Goal: Communication & Community: Ask a question

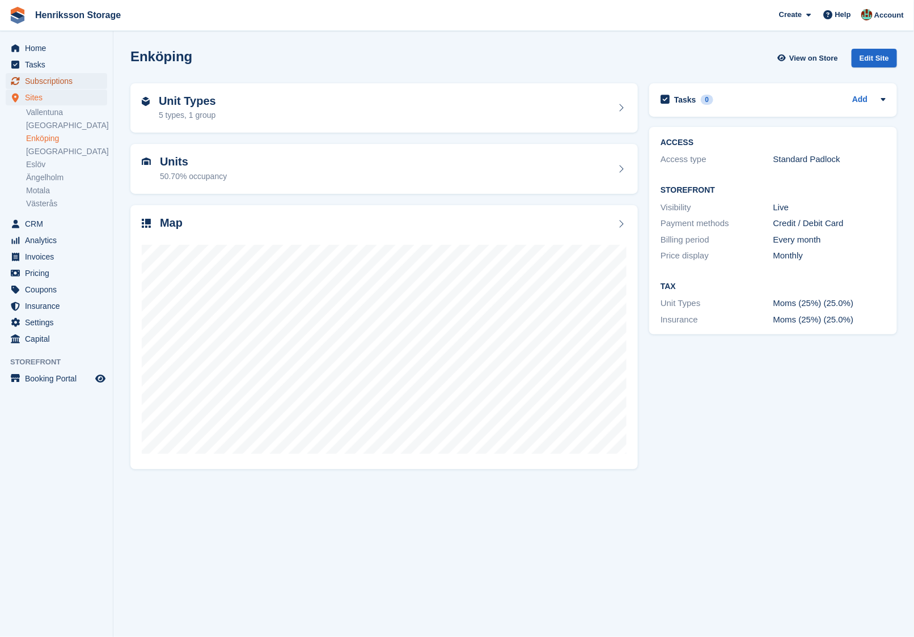
click at [61, 80] on span "Subscriptions" at bounding box center [59, 81] width 68 height 16
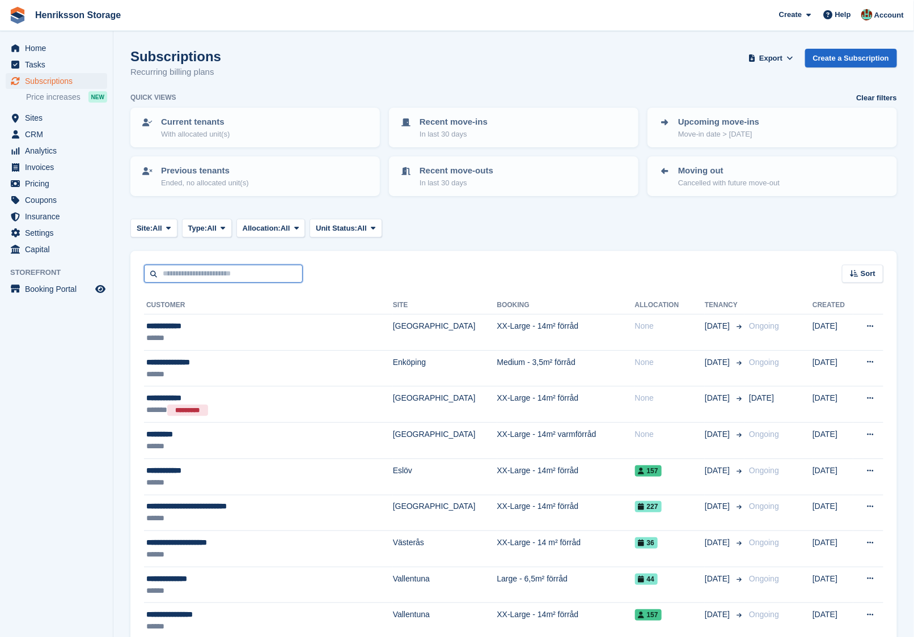
click at [269, 269] on input "text" at bounding box center [223, 274] width 159 height 19
click at [871, 268] on span "Sort" at bounding box center [867, 273] width 15 height 11
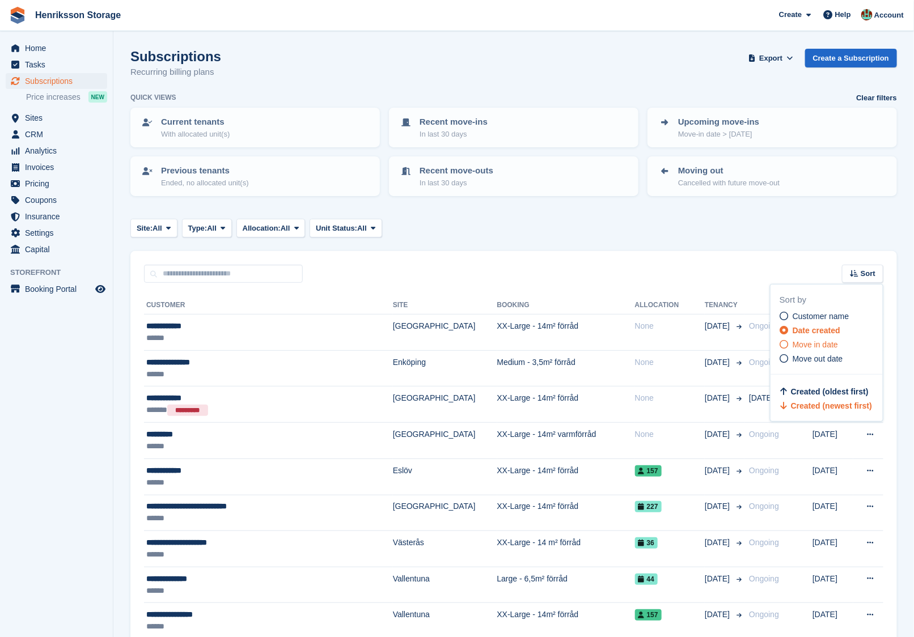
click at [804, 346] on span "Move in date" at bounding box center [814, 344] width 45 height 9
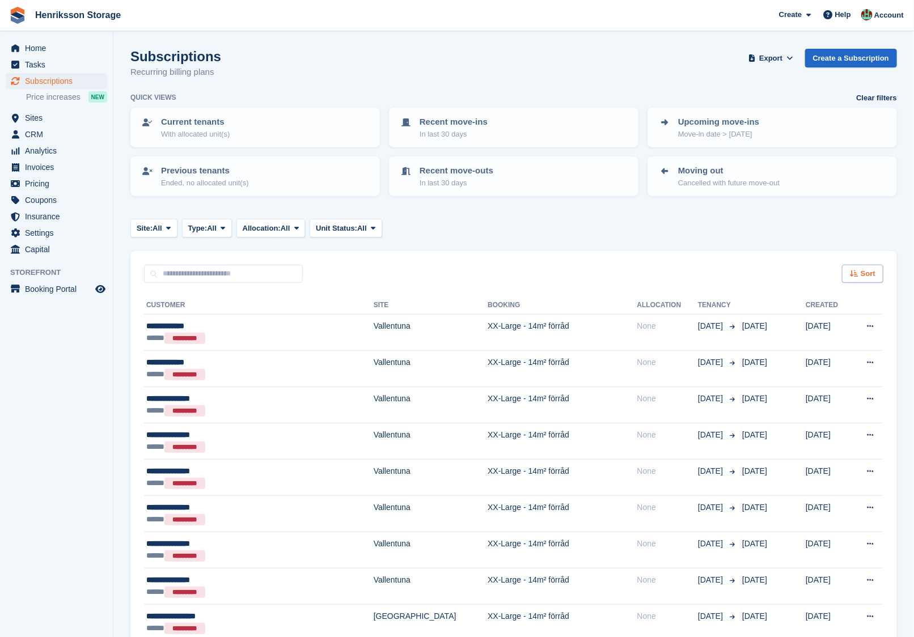
click at [879, 272] on div "Sort" at bounding box center [862, 274] width 41 height 19
click at [808, 408] on span "Move in (newest first)" at bounding box center [831, 405] width 81 height 9
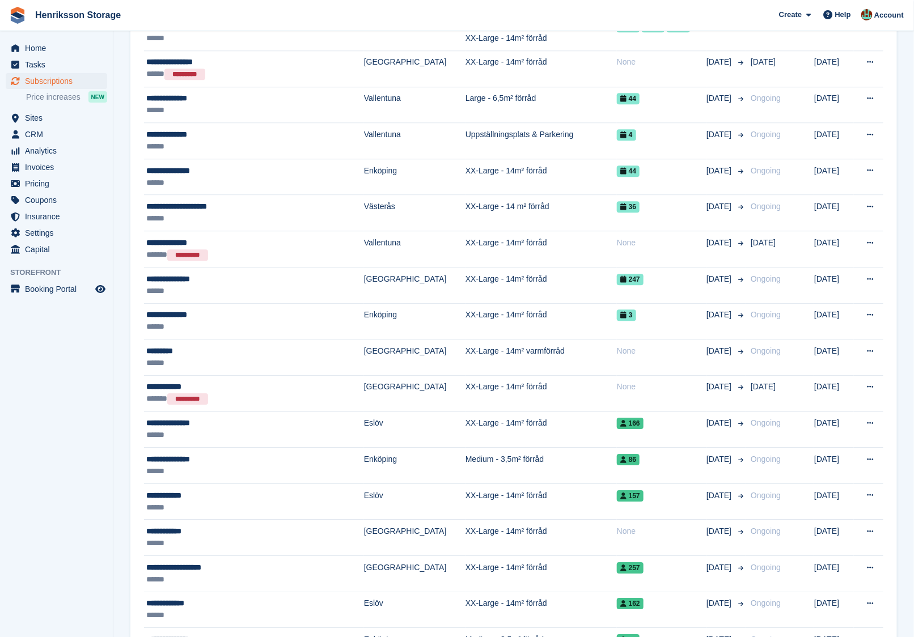
scroll to position [1333, 0]
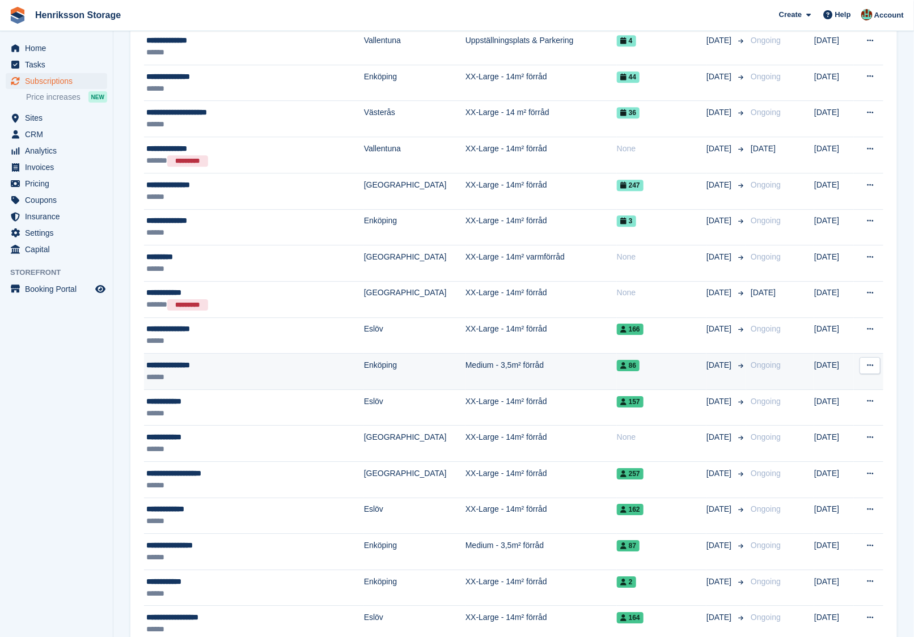
click at [625, 359] on div "86" at bounding box center [662, 365] width 90 height 12
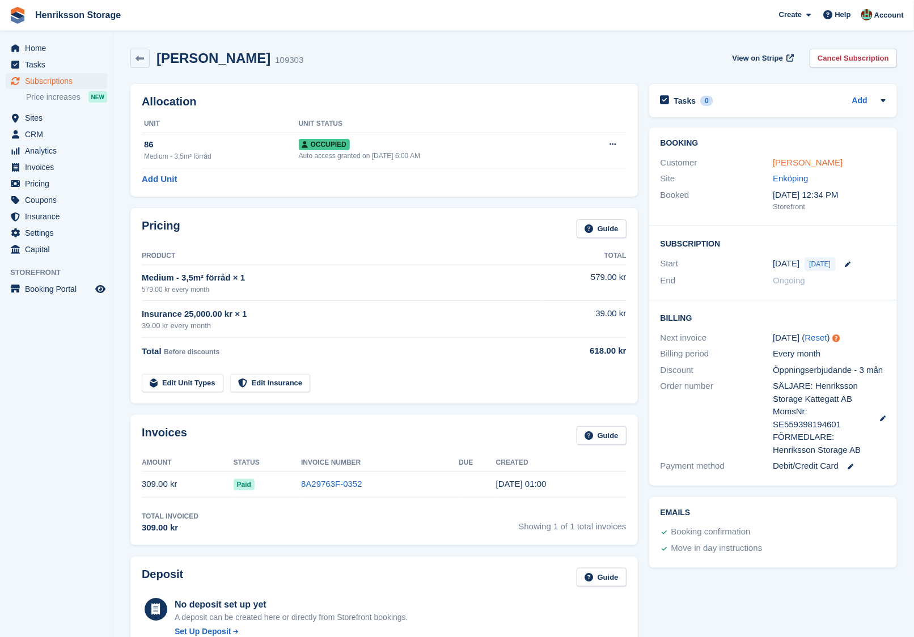
click at [804, 159] on link "Irmantas Rozkov" at bounding box center [808, 163] width 70 height 10
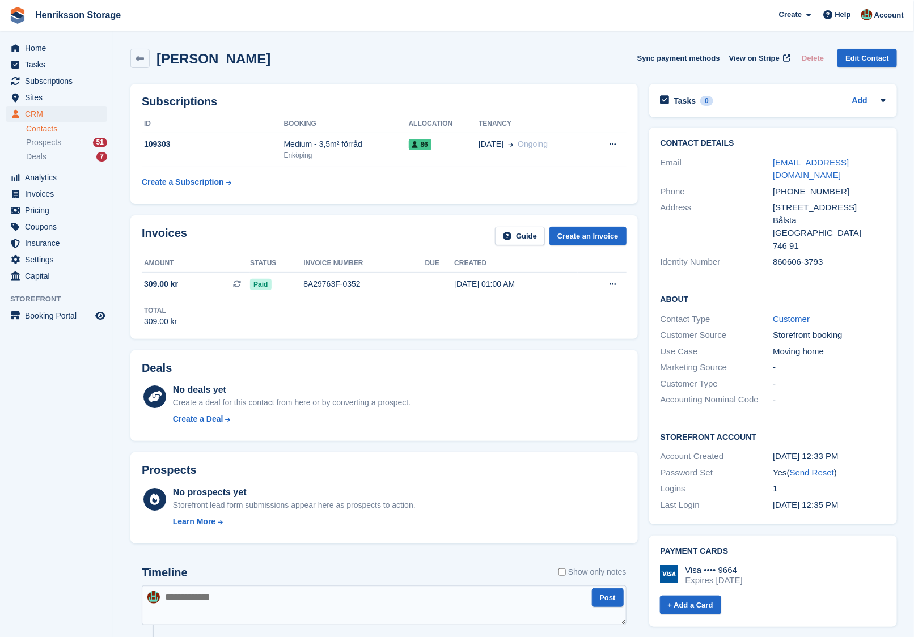
click at [794, 185] on div "+46739849874" at bounding box center [829, 191] width 113 height 13
copy div "+46739849874"
click at [795, 185] on div "+46739849874" at bounding box center [829, 191] width 113 height 13
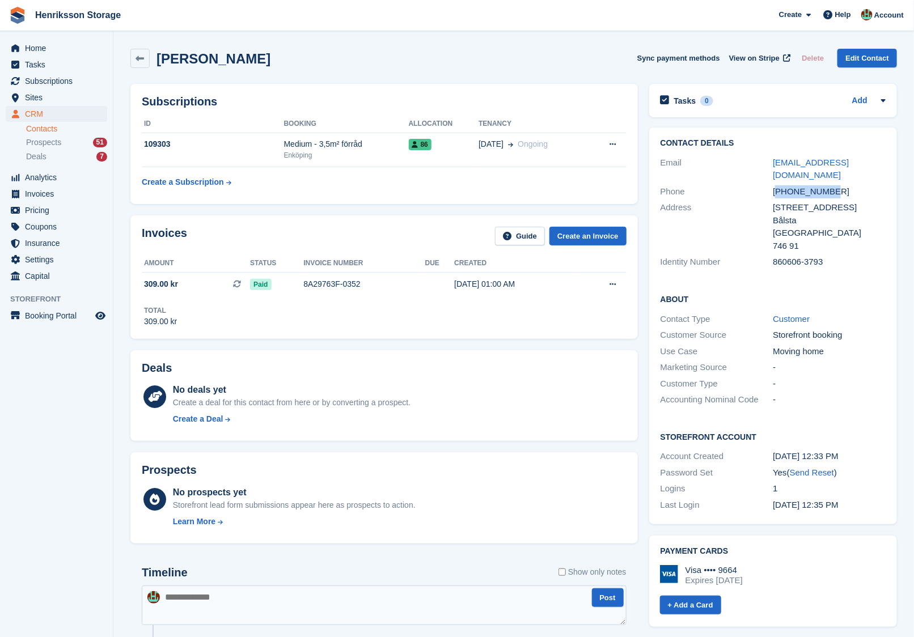
click at [795, 185] on div "+46739849874" at bounding box center [829, 191] width 113 height 13
click at [146, 63] on link at bounding box center [139, 58] width 19 height 19
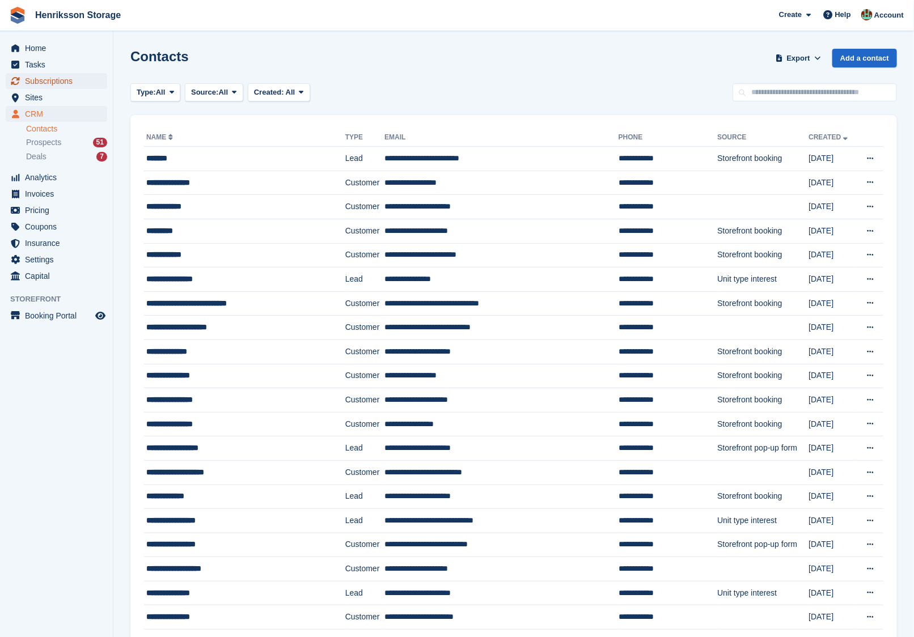
click at [71, 75] on span "Subscriptions" at bounding box center [59, 81] width 68 height 16
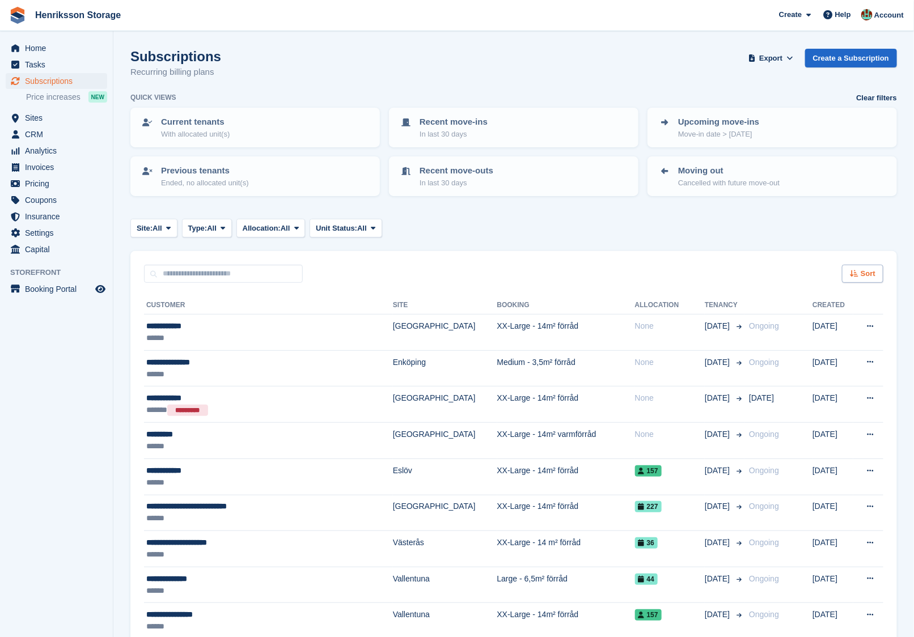
click at [872, 266] on div "Sort" at bounding box center [862, 274] width 41 height 19
click at [829, 345] on span "Move in date" at bounding box center [814, 344] width 45 height 9
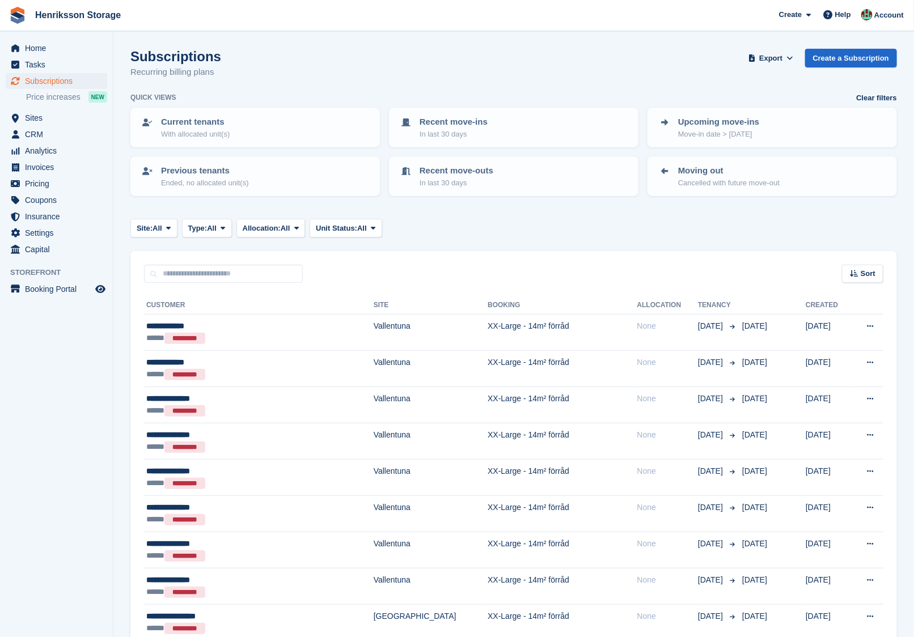
click at [864, 280] on div "Sort" at bounding box center [862, 274] width 41 height 19
click at [824, 402] on span "Move in (newest first)" at bounding box center [831, 405] width 81 height 9
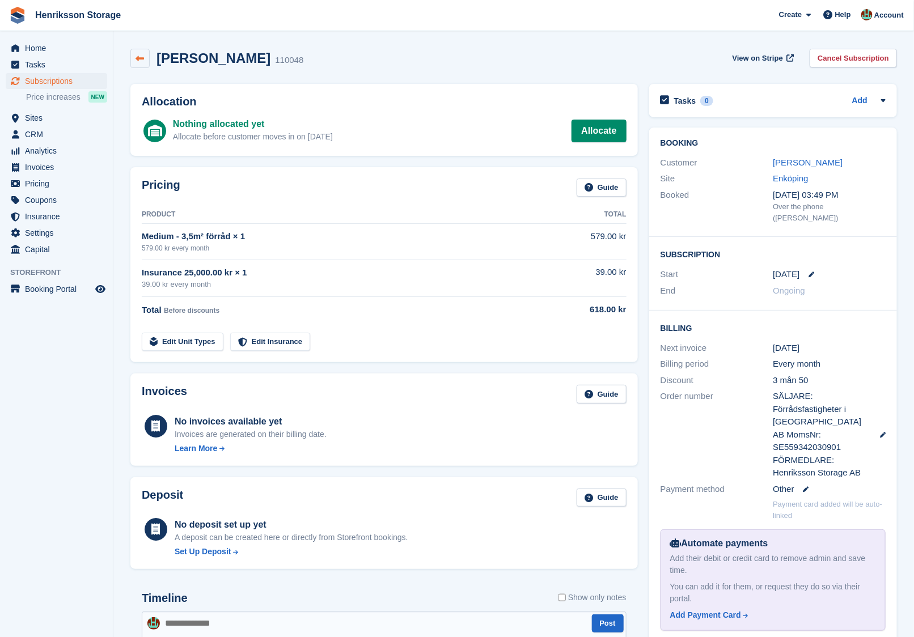
click at [136, 62] on icon at bounding box center [140, 58] width 9 height 9
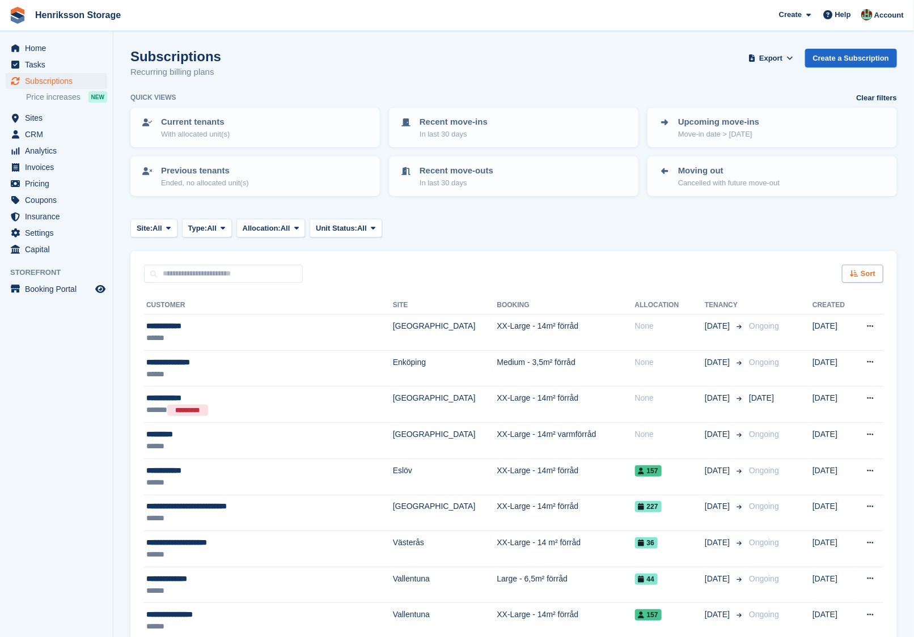
click at [866, 275] on span "Sort" at bounding box center [867, 273] width 15 height 11
click at [816, 339] on div "Move in date" at bounding box center [830, 345] width 103 height 12
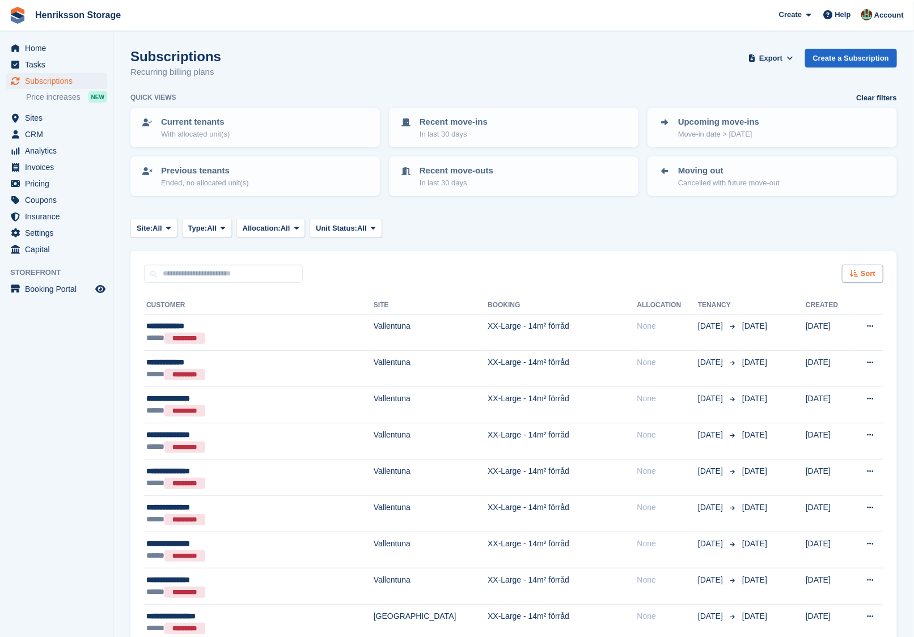
click at [863, 281] on div "Sort" at bounding box center [862, 274] width 41 height 19
click at [798, 398] on div "Move in (oldest first) Move in (newest first)" at bounding box center [830, 399] width 103 height 26
click at [795, 404] on span "Move in (newest first)" at bounding box center [831, 405] width 81 height 9
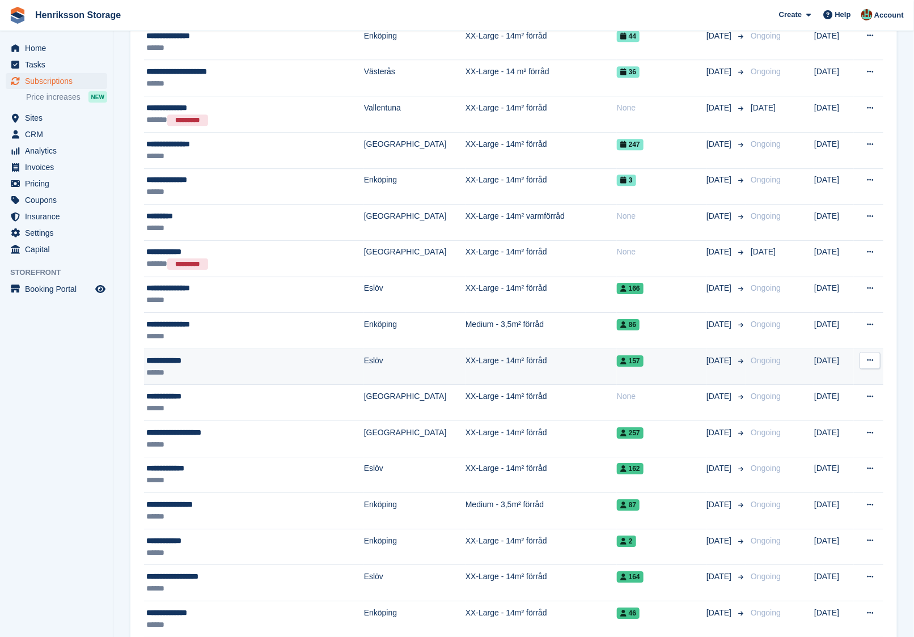
scroll to position [1373, 0]
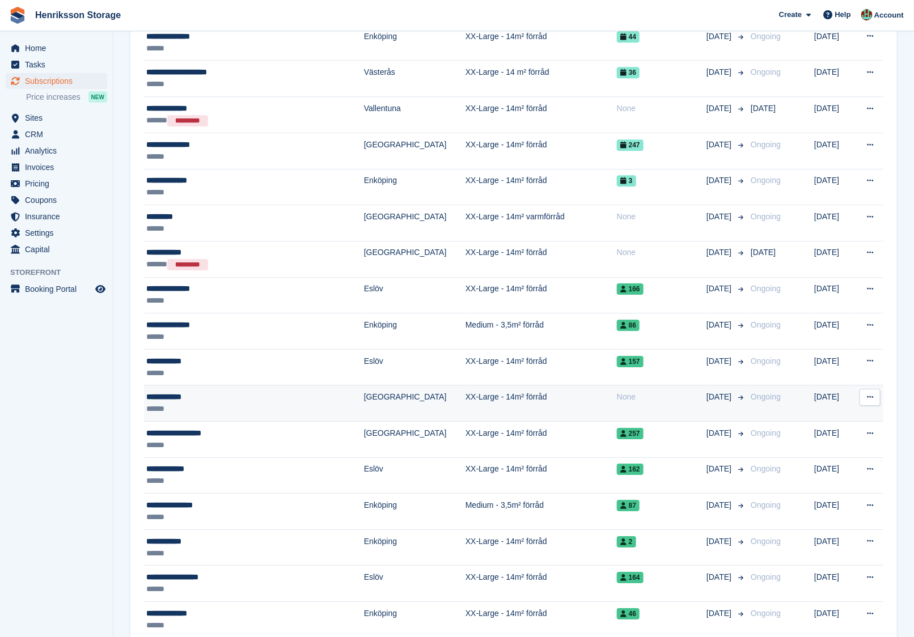
click at [617, 400] on td "None" at bounding box center [662, 403] width 90 height 36
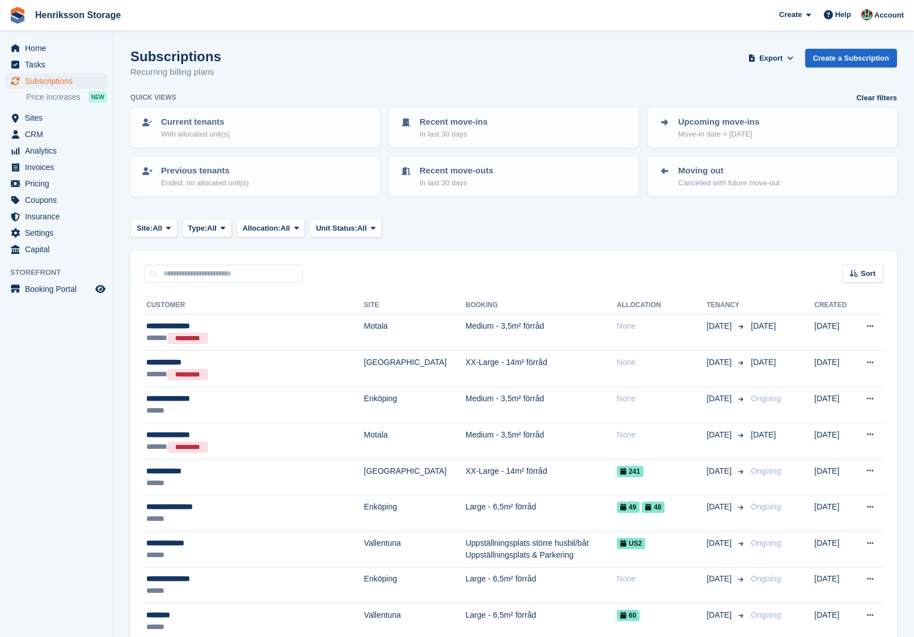
scroll to position [1372, 0]
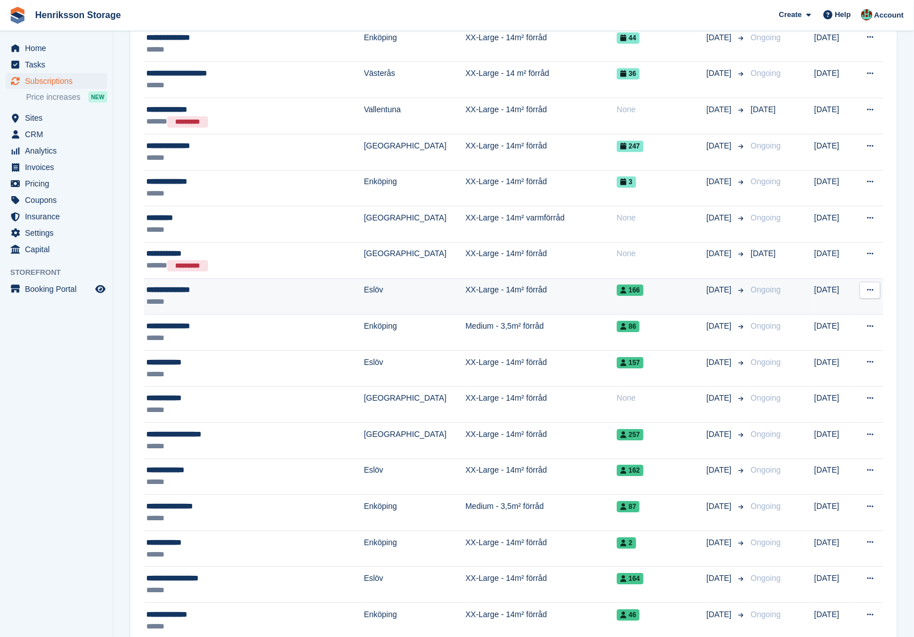
click at [668, 294] on td "166" at bounding box center [662, 296] width 90 height 36
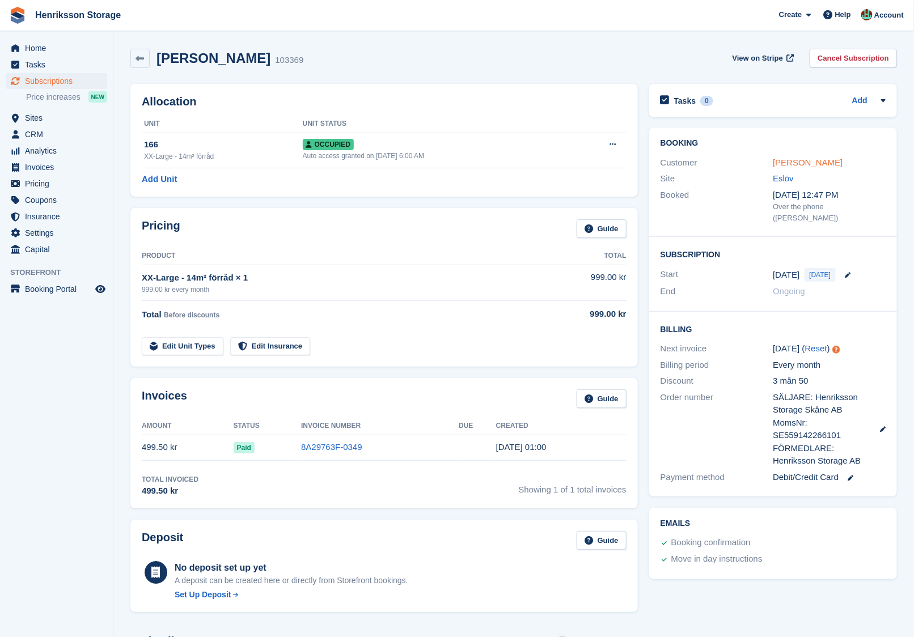
click at [811, 163] on link "[PERSON_NAME]" at bounding box center [808, 163] width 70 height 10
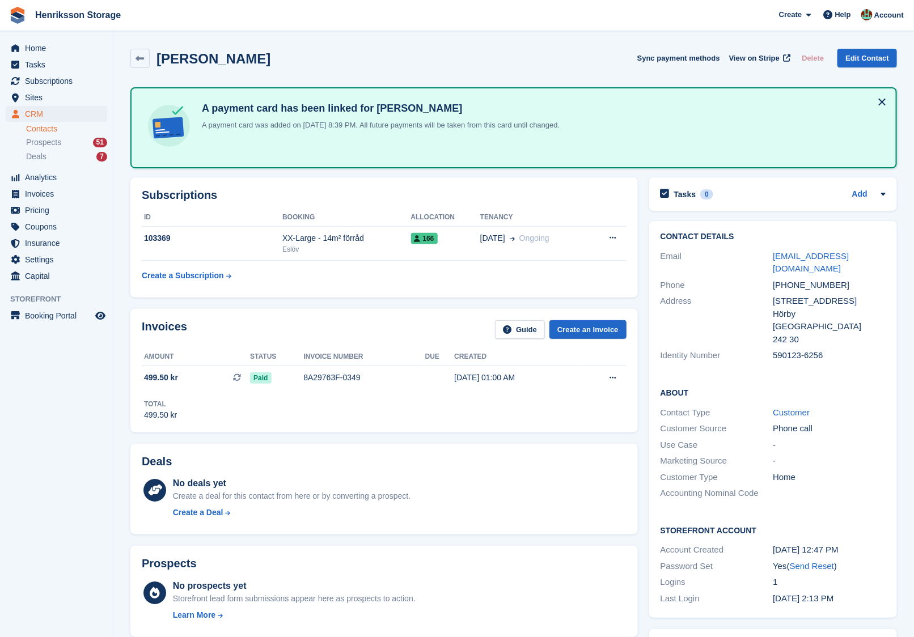
click at [786, 279] on div "+46707837826" at bounding box center [829, 285] width 113 height 13
copy div "+46707837826"
click at [795, 286] on div "+46707837826" at bounding box center [829, 285] width 113 height 13
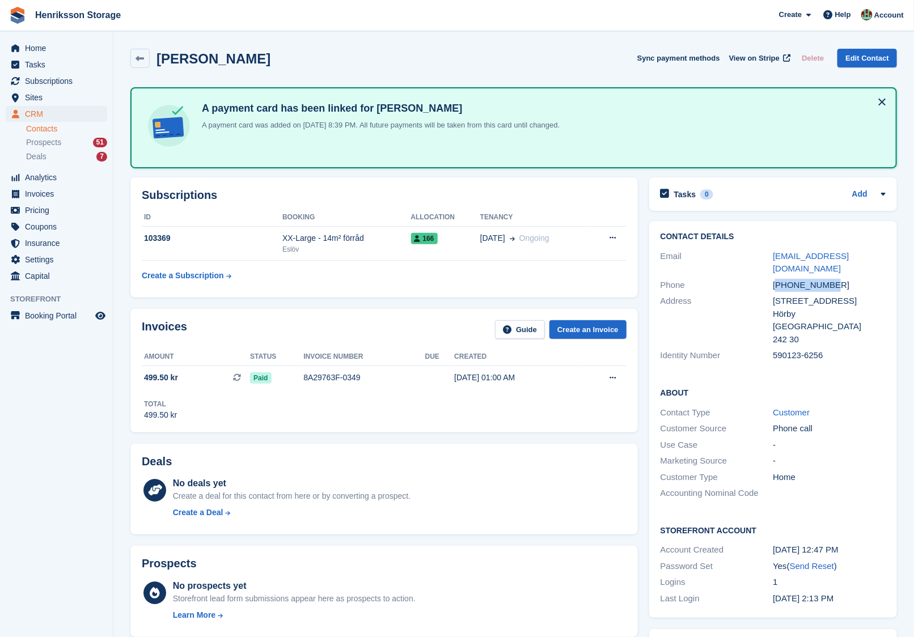
click at [795, 286] on div "+46707837826" at bounding box center [829, 285] width 113 height 13
copy div "+46707837826"
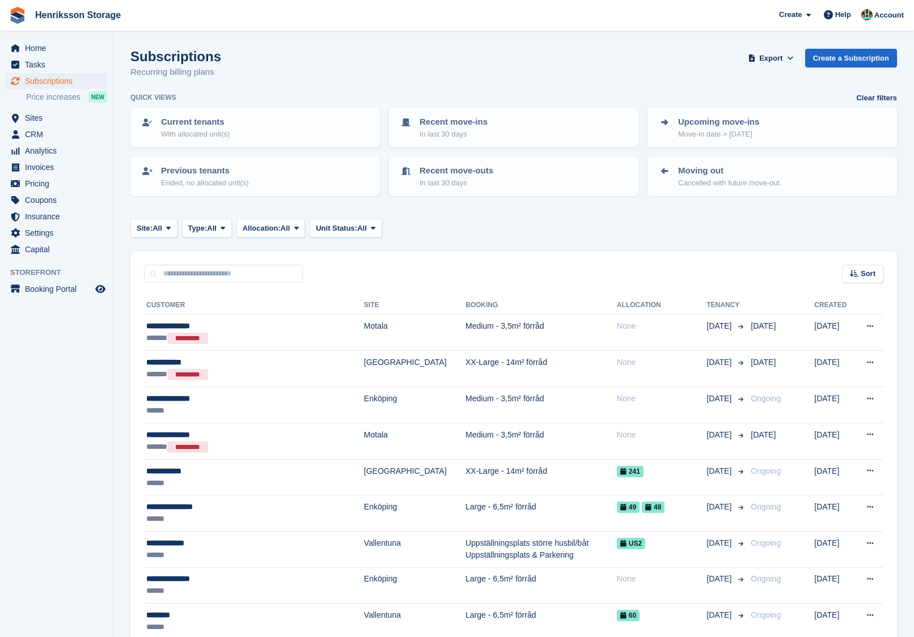
scroll to position [1371, 0]
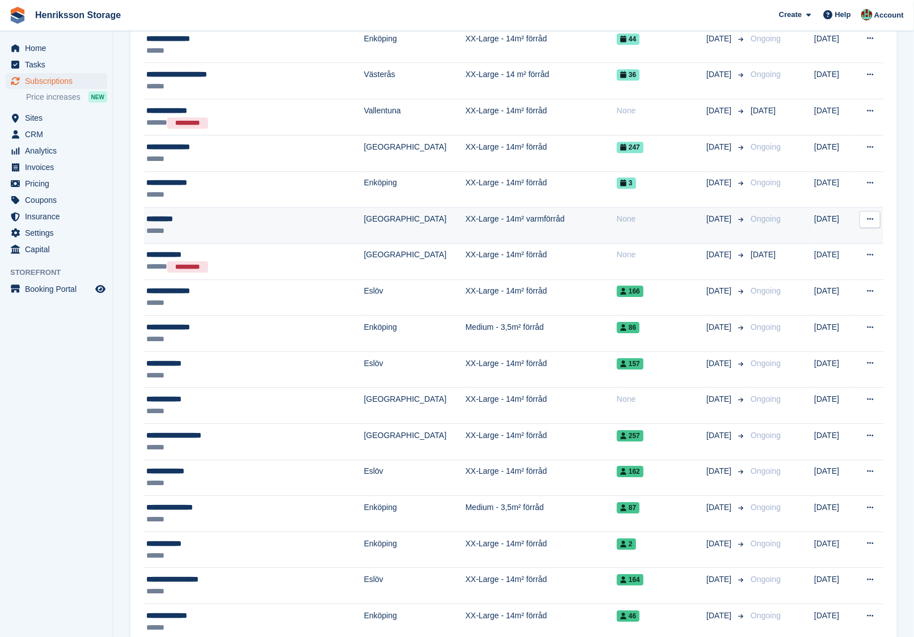
click at [530, 214] on td "XX-Large - 14m² varmförråd" at bounding box center [540, 225] width 151 height 36
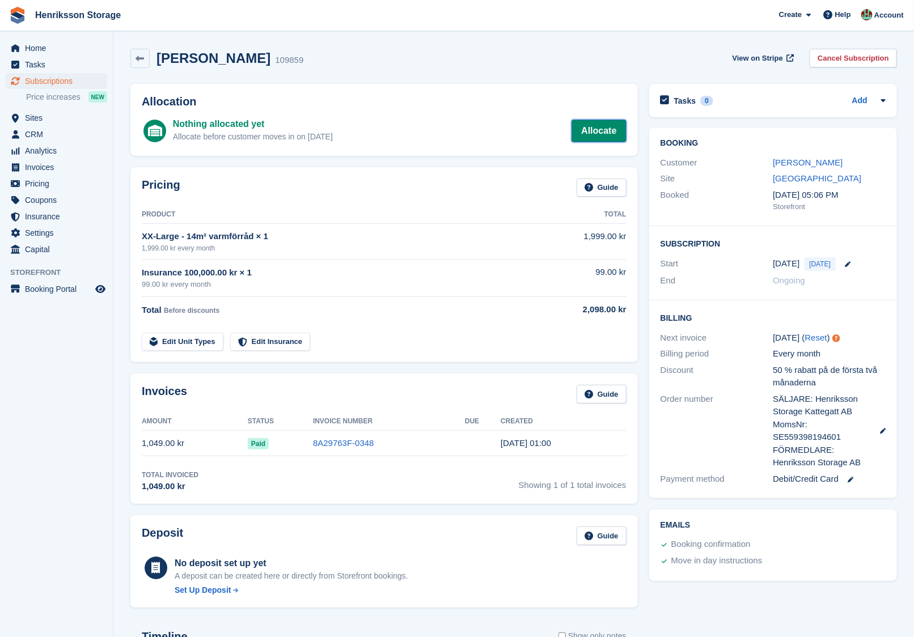
click at [605, 126] on link "Allocate" at bounding box center [598, 131] width 54 height 23
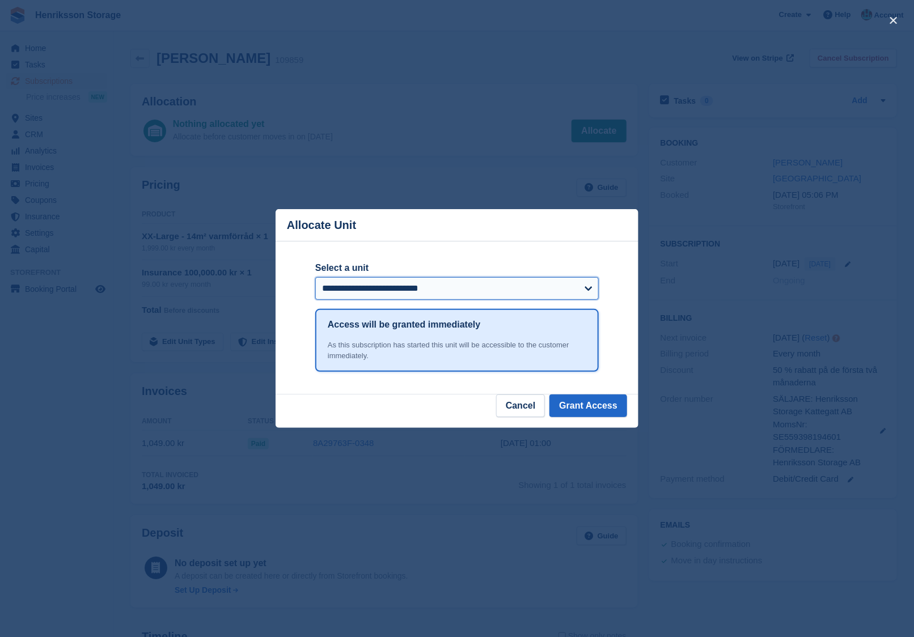
click at [502, 286] on select "**********" at bounding box center [456, 288] width 283 height 23
click at [519, 403] on button "Cancel" at bounding box center [520, 406] width 49 height 23
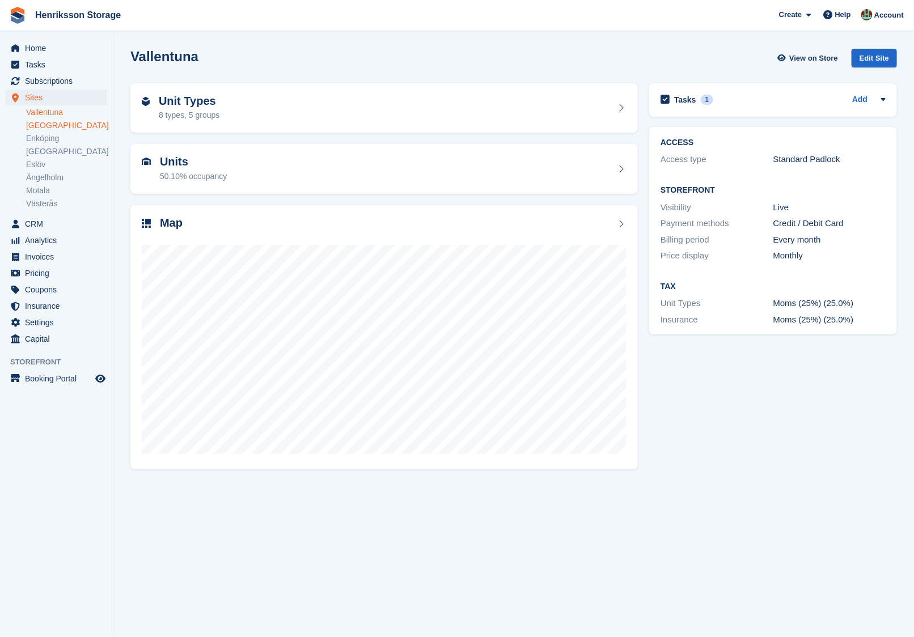
click at [61, 125] on link "[GEOGRAPHIC_DATA]" at bounding box center [66, 125] width 81 height 11
click at [334, 217] on div "Map" at bounding box center [384, 224] width 485 height 15
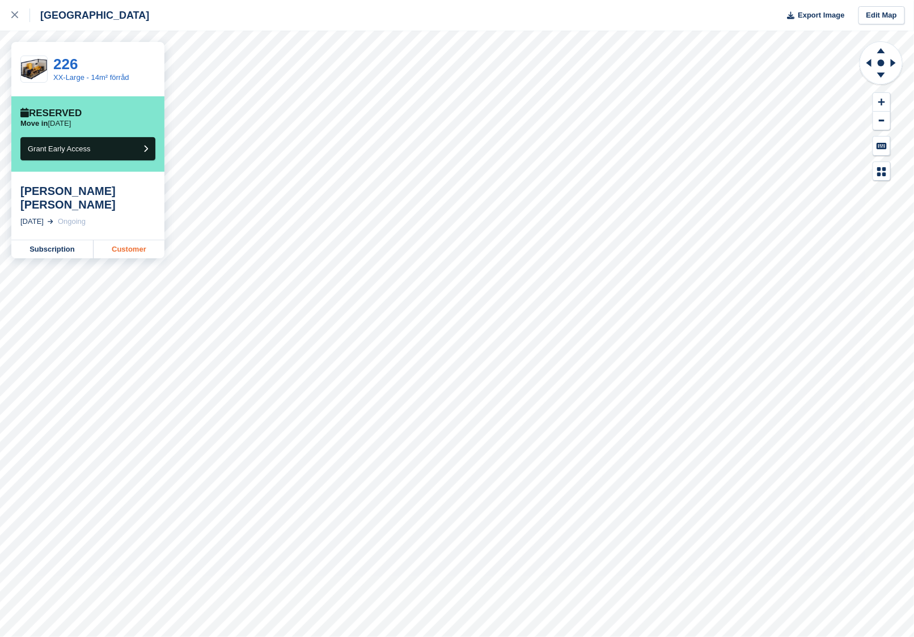
click at [118, 240] on link "Customer" at bounding box center [129, 249] width 71 height 18
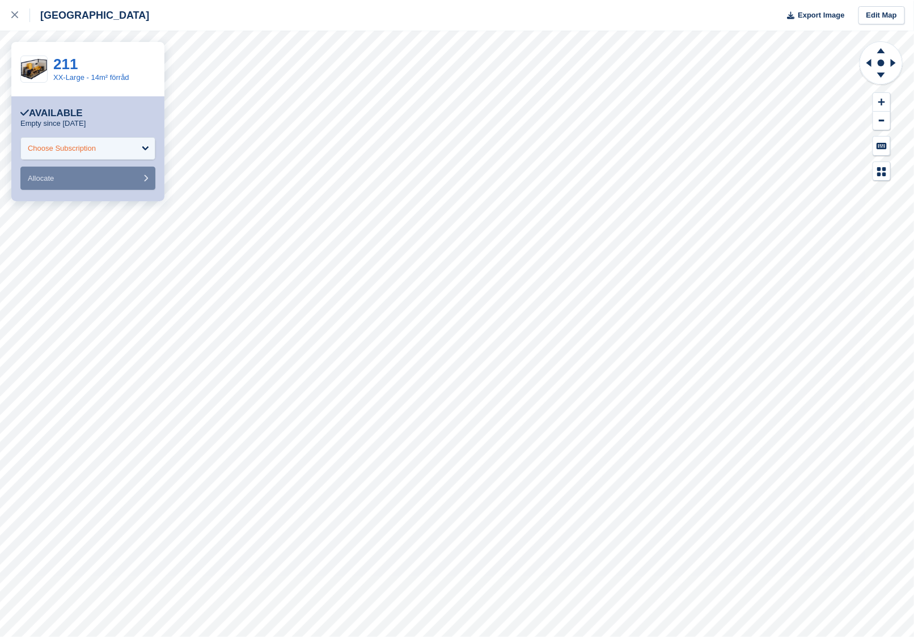
click at [125, 147] on div "Choose Subscription" at bounding box center [87, 148] width 135 height 23
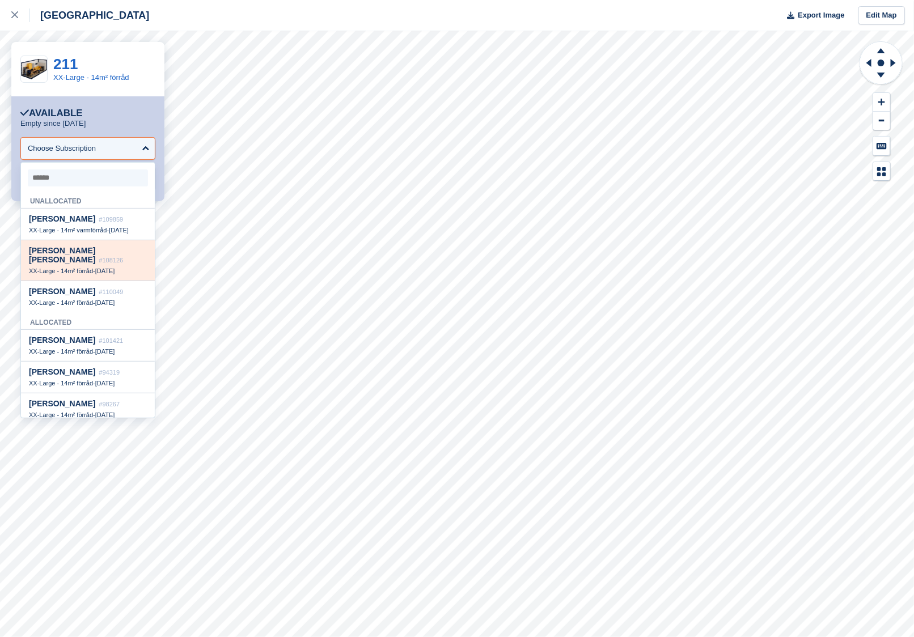
click at [120, 248] on div "[PERSON_NAME] [PERSON_NAME] #108126" at bounding box center [88, 255] width 118 height 19
select select "******"
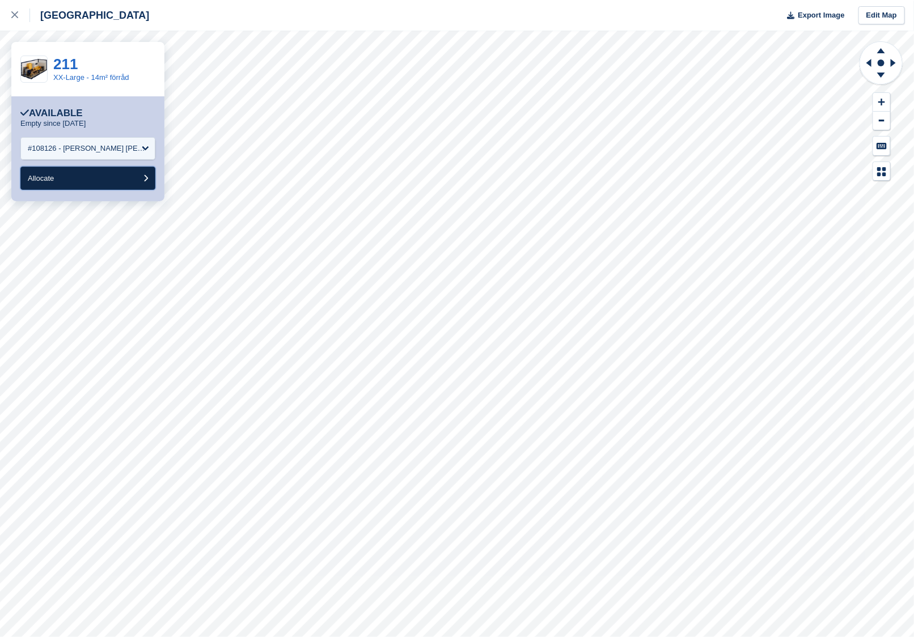
click at [133, 180] on button "Allocate" at bounding box center [87, 178] width 135 height 23
click at [139, 162] on form "**********" at bounding box center [87, 163] width 135 height 53
click at [126, 149] on div "Choose Subscription" at bounding box center [87, 148] width 135 height 23
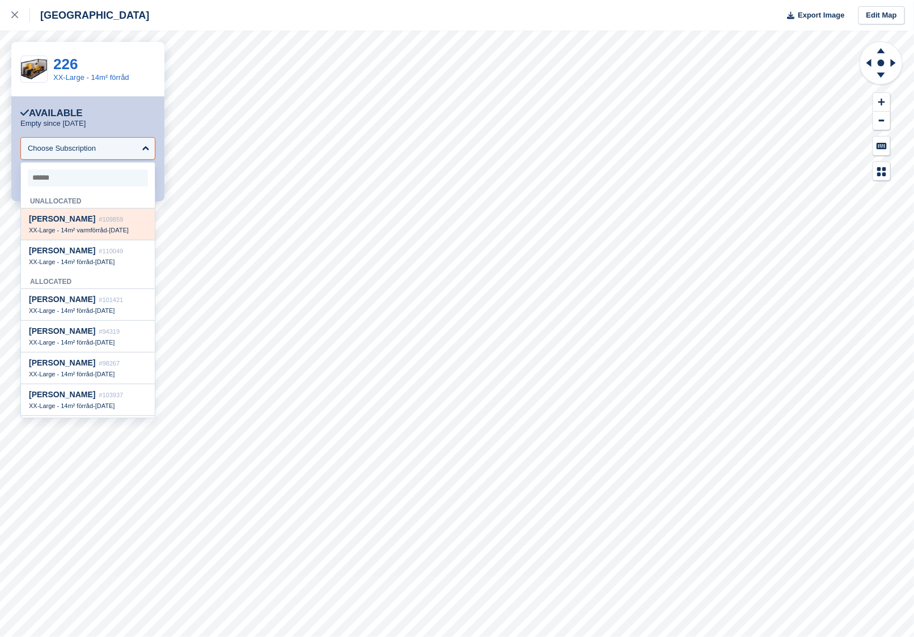
click at [108, 221] on div "[PERSON_NAME] #109859" at bounding box center [88, 219] width 118 height 10
select select "******"
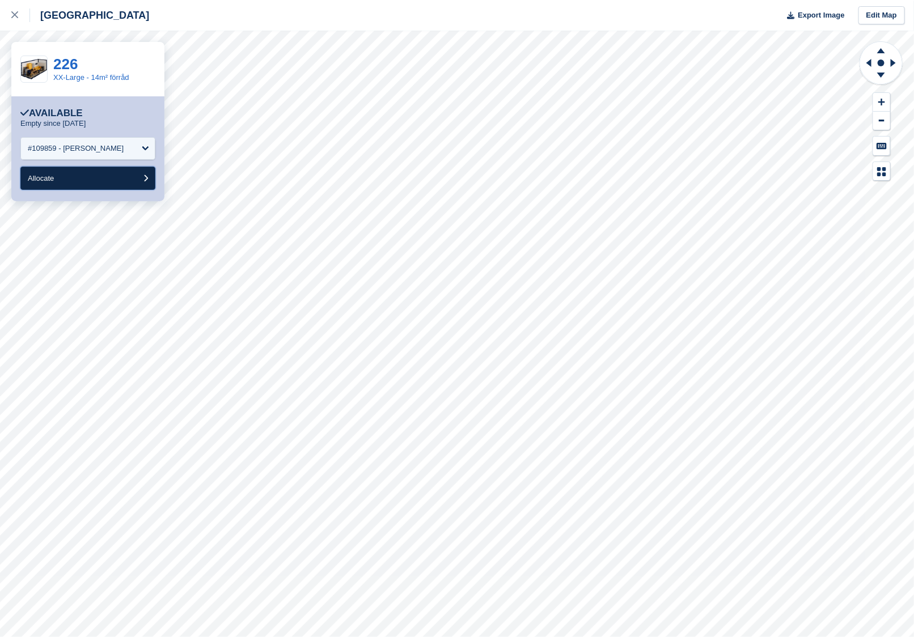
click at [103, 182] on button "Allocate" at bounding box center [87, 178] width 135 height 23
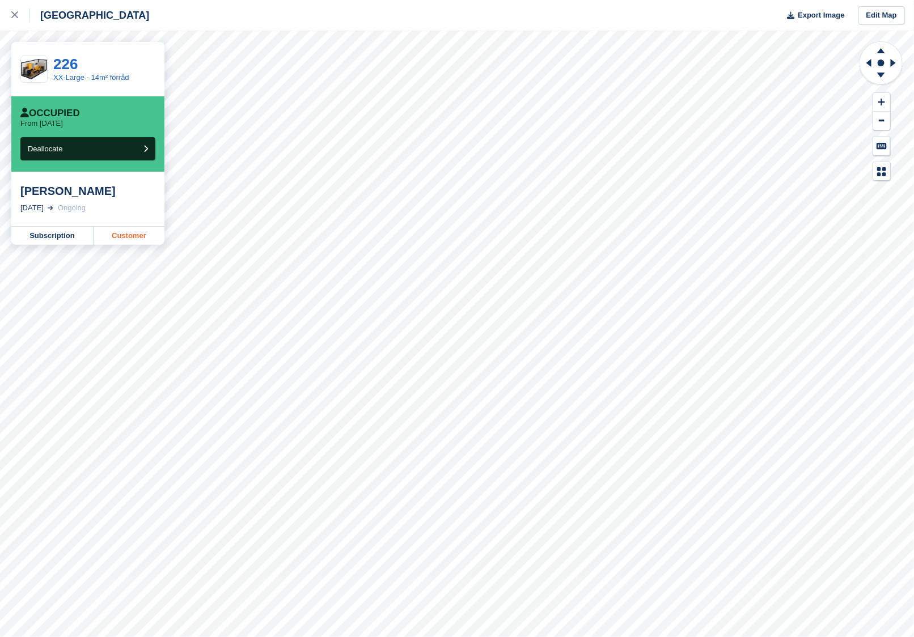
click at [138, 236] on link "Customer" at bounding box center [129, 236] width 71 height 18
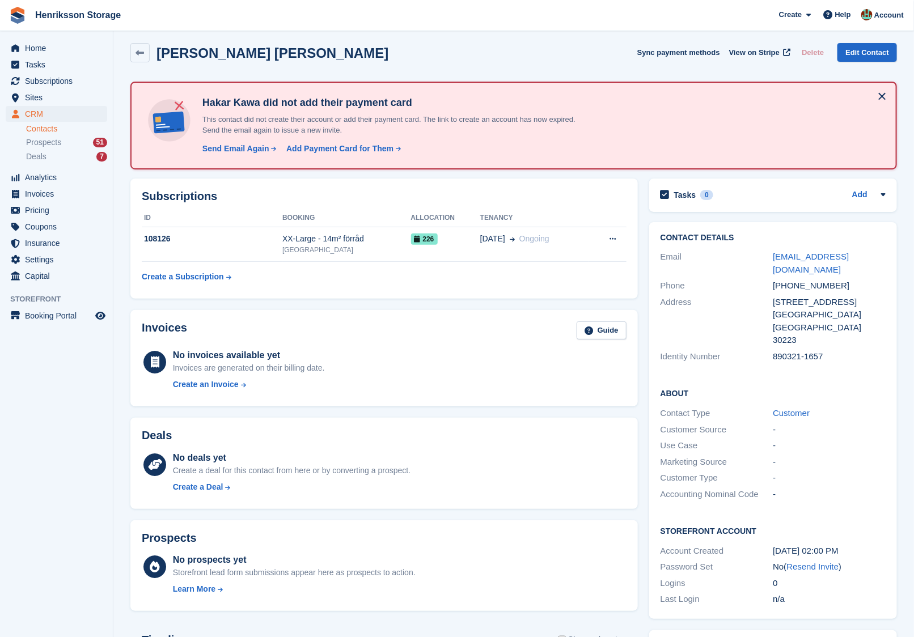
scroll to position [6, 0]
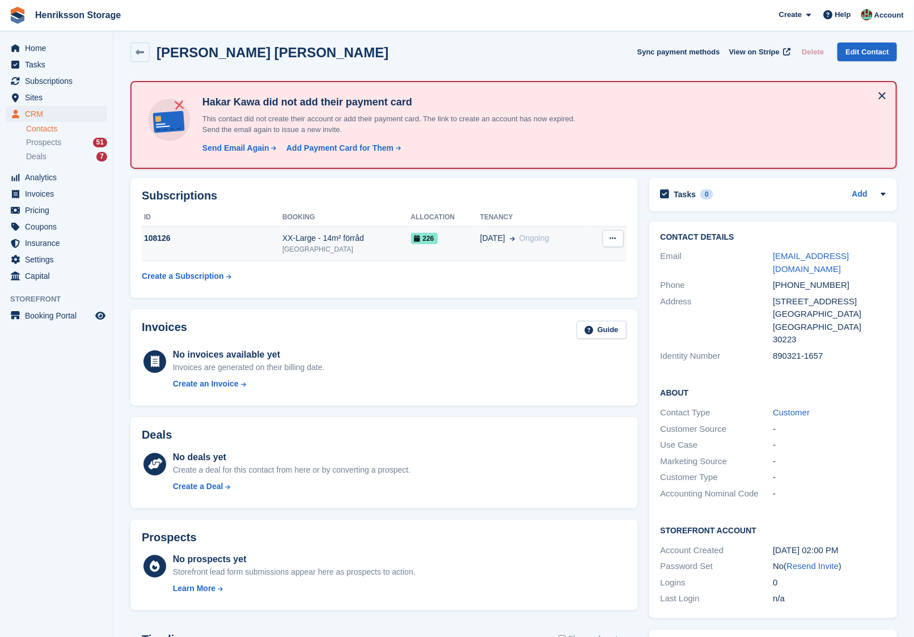
click at [612, 235] on icon at bounding box center [613, 238] width 6 height 7
click at [451, 244] on td "226" at bounding box center [445, 244] width 69 height 35
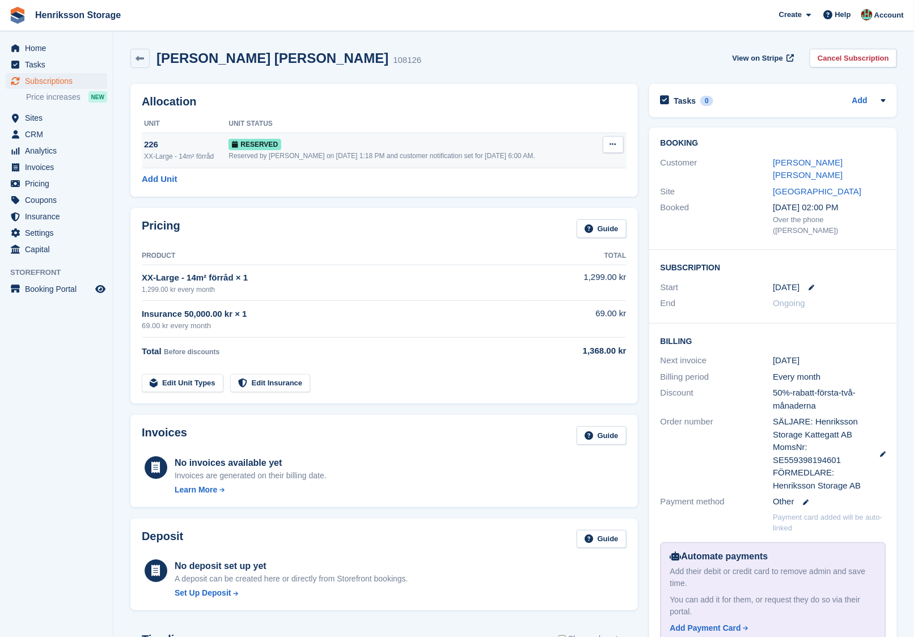
click at [611, 141] on icon at bounding box center [613, 144] width 6 height 7
click at [578, 194] on p "Deallocate" at bounding box center [569, 191] width 99 height 15
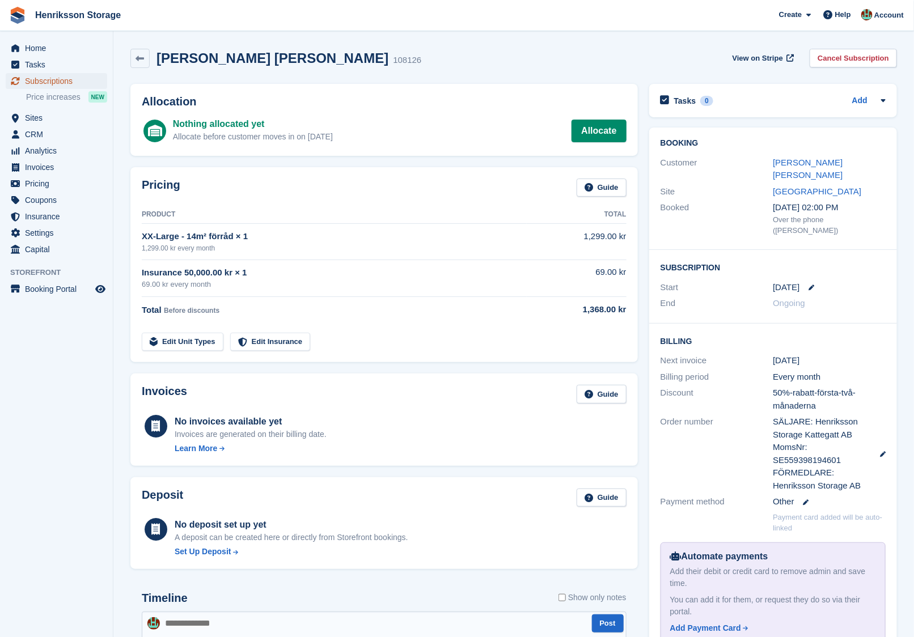
click at [57, 77] on span "Subscriptions" at bounding box center [59, 81] width 68 height 16
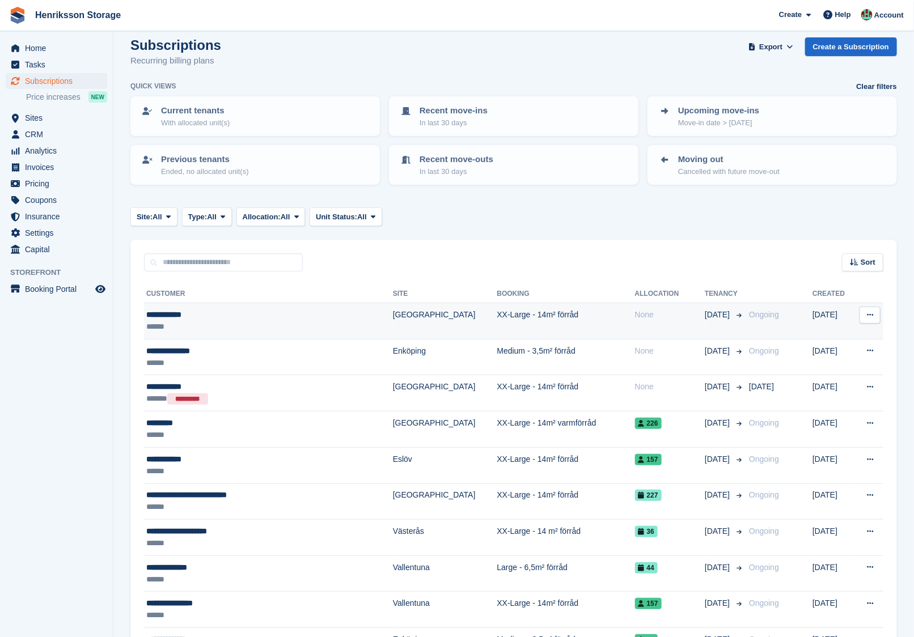
scroll to position [12, 0]
click at [868, 315] on icon at bounding box center [870, 314] width 6 height 7
click at [828, 338] on p "View customer" at bounding box center [826, 336] width 99 height 15
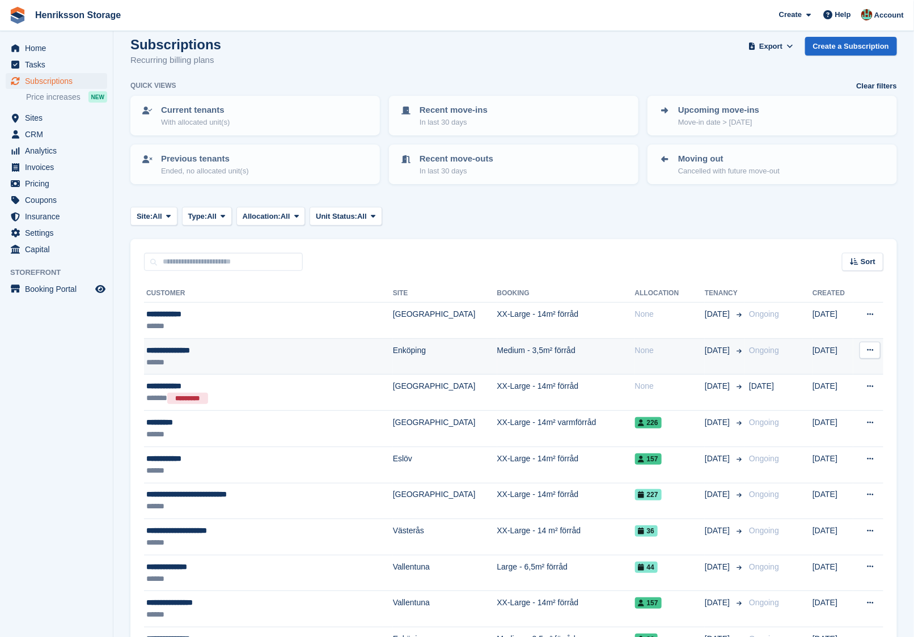
click at [872, 344] on button at bounding box center [869, 350] width 21 height 17
click at [832, 367] on p "View customer" at bounding box center [826, 372] width 99 height 15
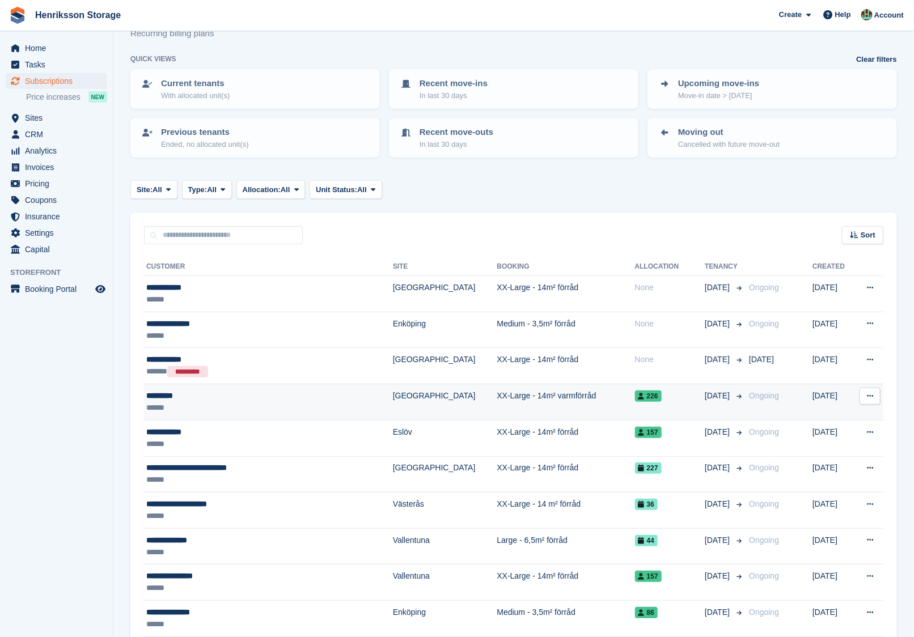
scroll to position [41, 0]
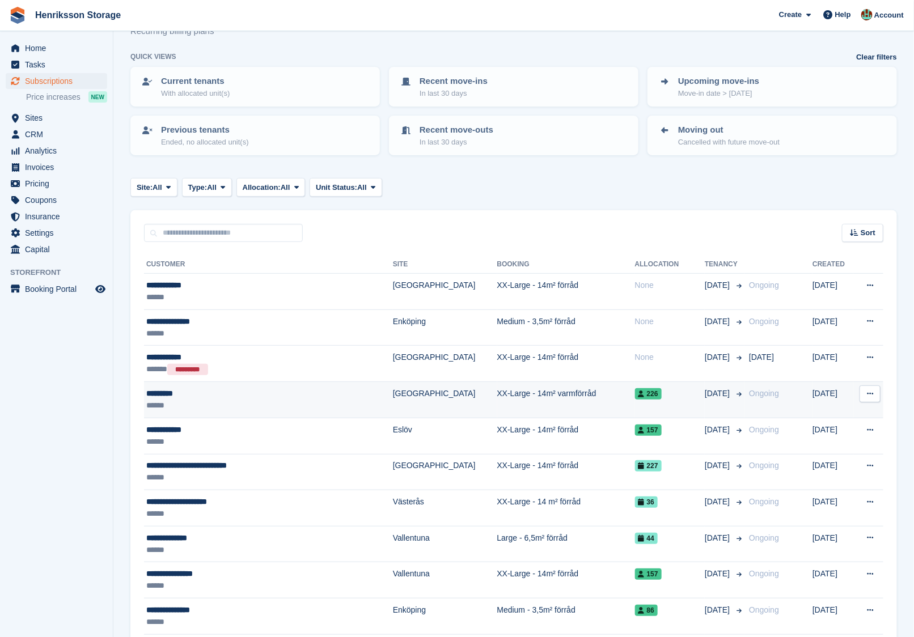
click at [872, 390] on icon at bounding box center [870, 393] width 6 height 7
click at [846, 413] on p "View customer" at bounding box center [826, 416] width 99 height 15
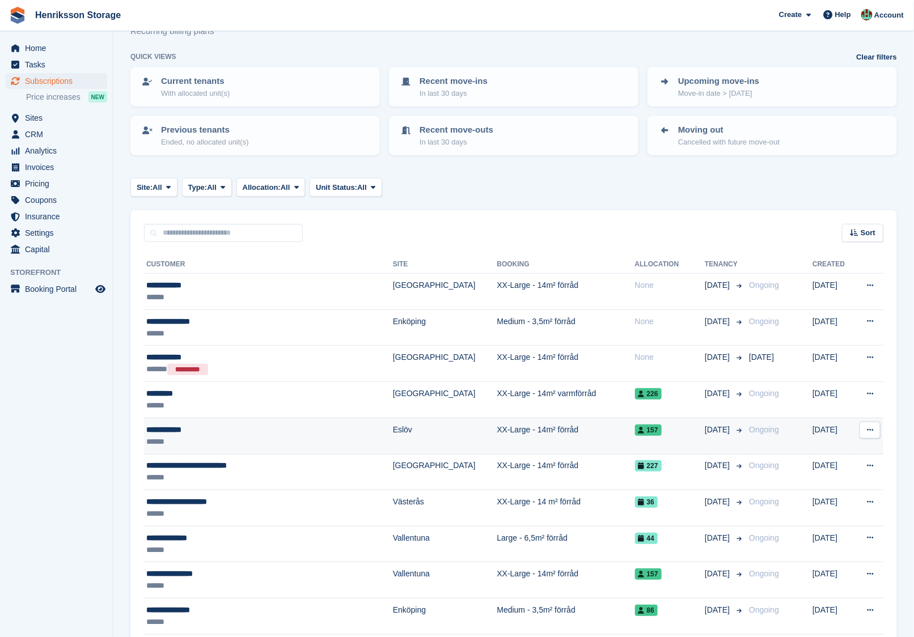
click at [878, 425] on button at bounding box center [869, 430] width 21 height 17
click at [839, 445] on p "View customer" at bounding box center [826, 452] width 99 height 15
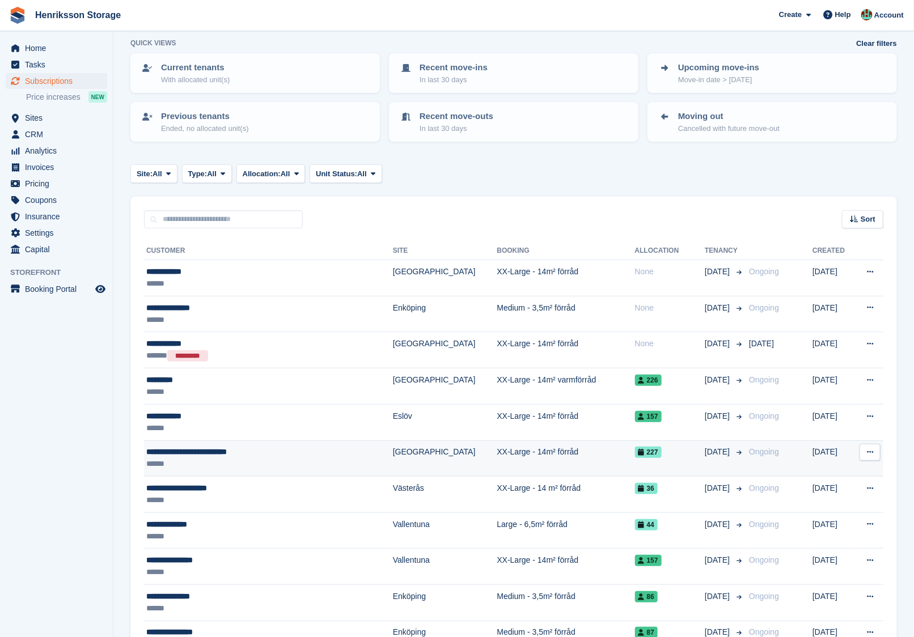
scroll to position [58, 0]
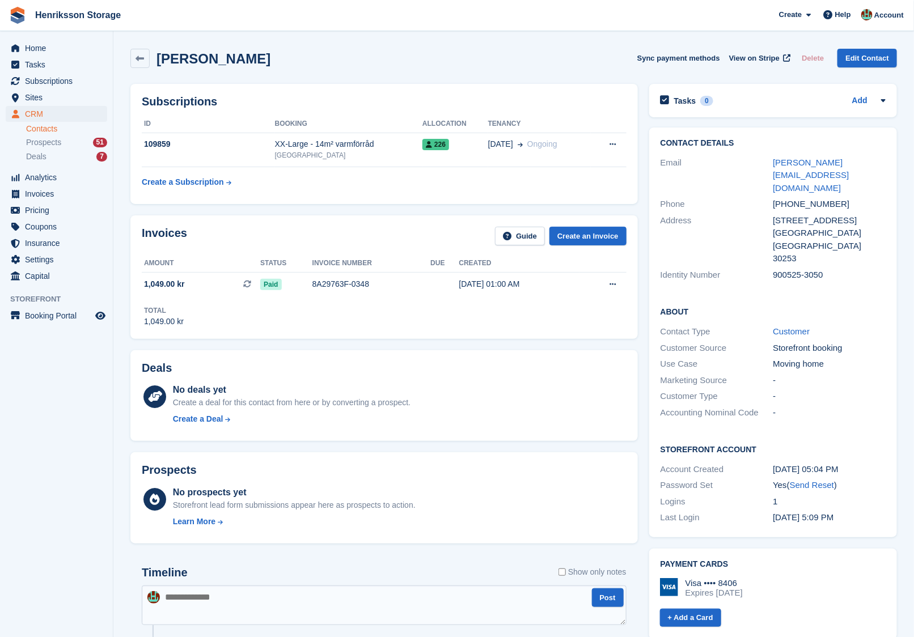
click at [815, 198] on div "[PHONE_NUMBER]" at bounding box center [829, 204] width 113 height 13
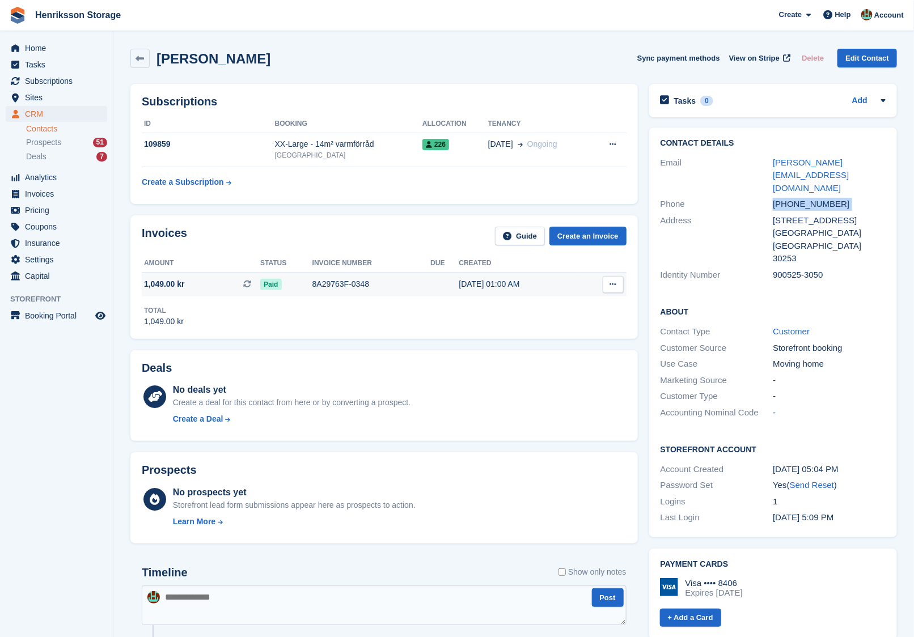
copy div "+46723324567"
click at [792, 198] on div "+46723324567" at bounding box center [829, 204] width 113 height 13
click at [792, 198] on div "[PHONE_NUMBER]" at bounding box center [829, 204] width 113 height 13
click at [197, 60] on h2 "Adam Nord" at bounding box center [213, 58] width 114 height 15
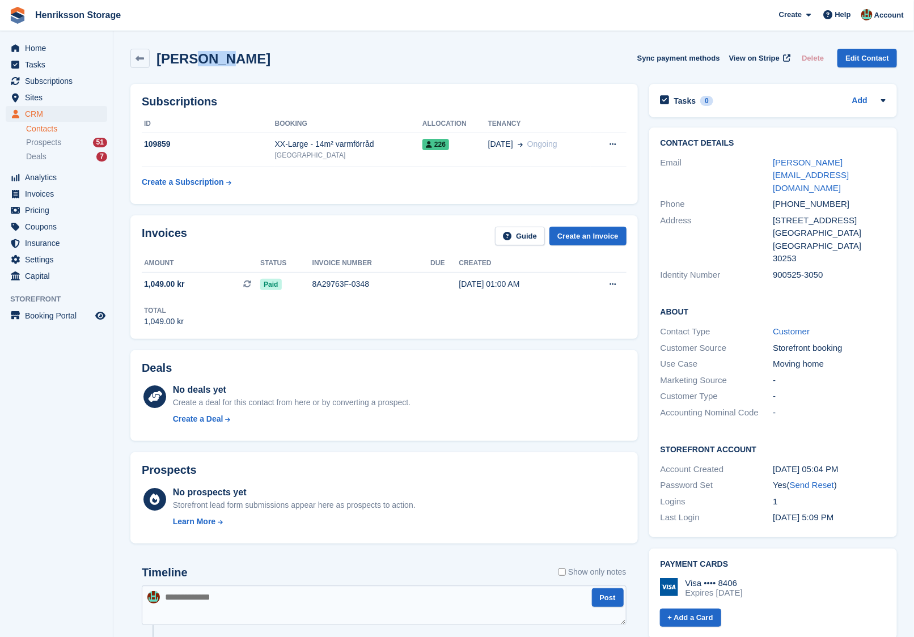
click at [197, 60] on h2 "Adam Nord" at bounding box center [213, 58] width 114 height 15
copy div "Adam Nord Sync payment methods View on Stripe Delete Edit Contact"
click at [780, 269] on div "900525-3050" at bounding box center [829, 275] width 113 height 13
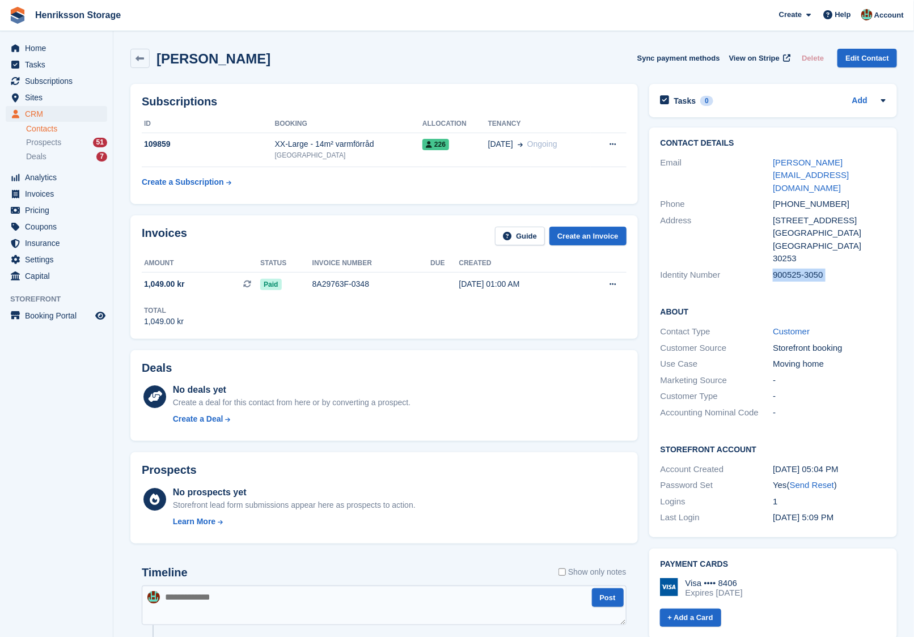
click at [780, 269] on div "900525-3050" at bounding box center [829, 275] width 113 height 13
copy div "900525-3050"
click at [54, 83] on span "Subscriptions" at bounding box center [59, 81] width 68 height 16
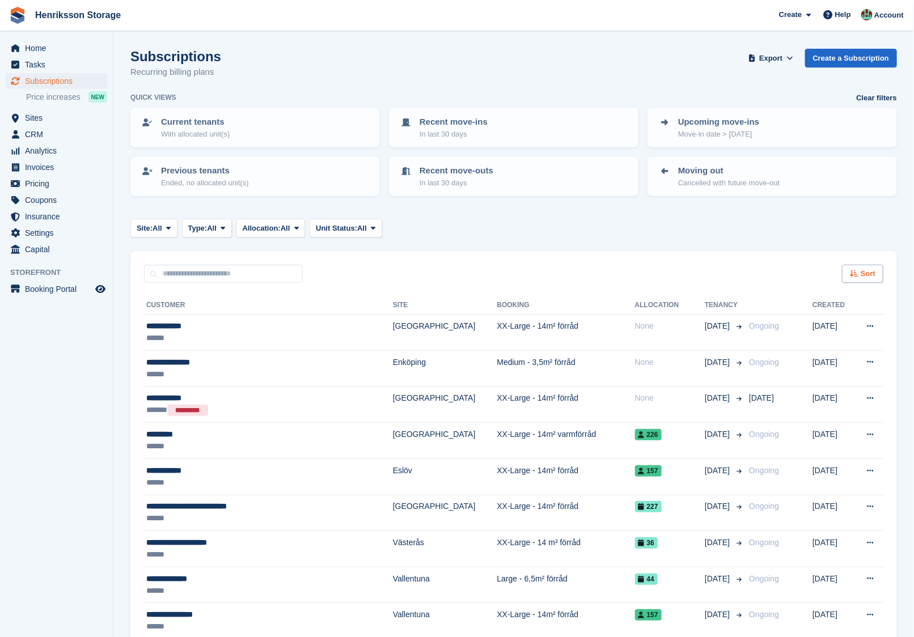
click at [854, 265] on div "Sort" at bounding box center [862, 274] width 41 height 19
click at [820, 344] on span "Move in date" at bounding box center [814, 344] width 45 height 9
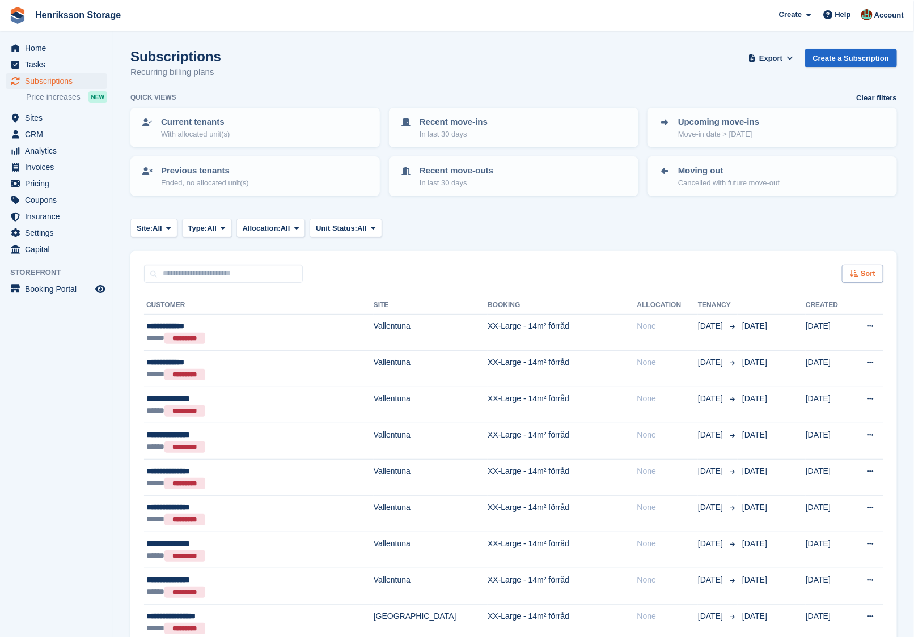
click at [872, 271] on span "Sort" at bounding box center [867, 273] width 15 height 11
click at [804, 399] on div "Move in (oldest first) Move in (newest first)" at bounding box center [830, 399] width 103 height 26
click at [796, 402] on span "Move in (newest first)" at bounding box center [831, 405] width 81 height 9
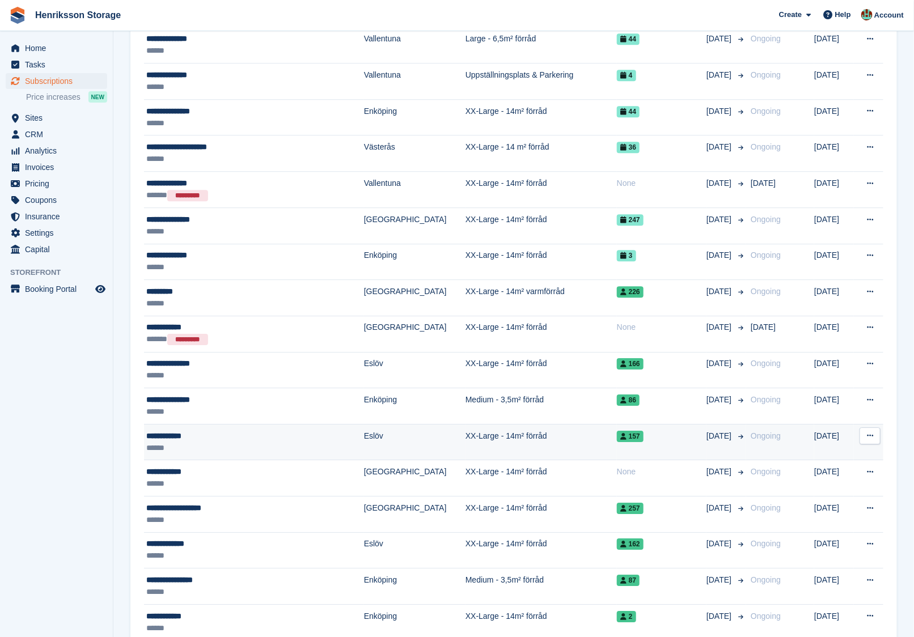
scroll to position [1301, 0]
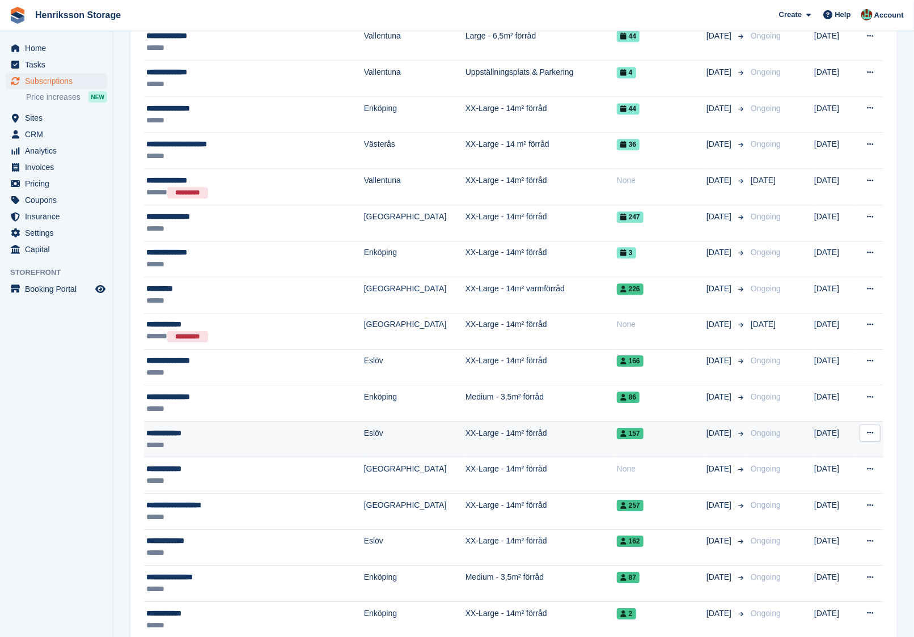
click at [652, 427] on div "157" at bounding box center [662, 433] width 90 height 12
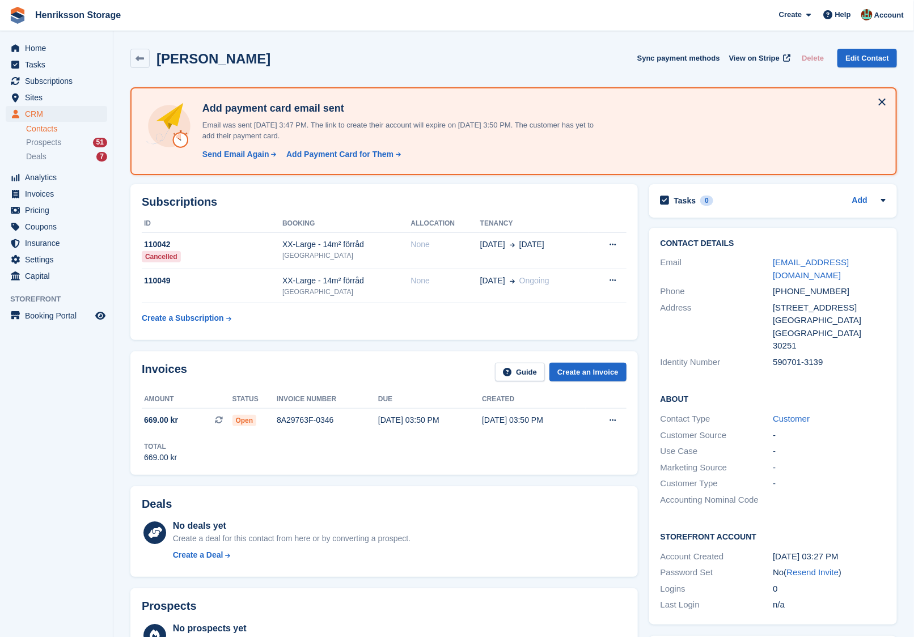
click at [788, 356] on div "590701-3139" at bounding box center [829, 362] width 113 height 13
copy div "590701-3139"
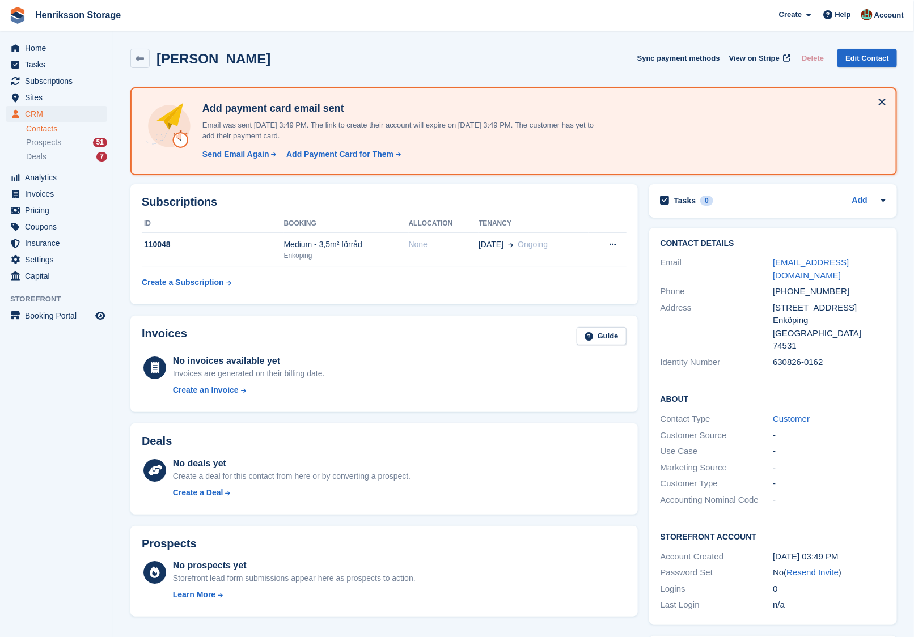
click at [781, 356] on div "630826-0162" at bounding box center [829, 362] width 113 height 13
copy div "630826-0162"
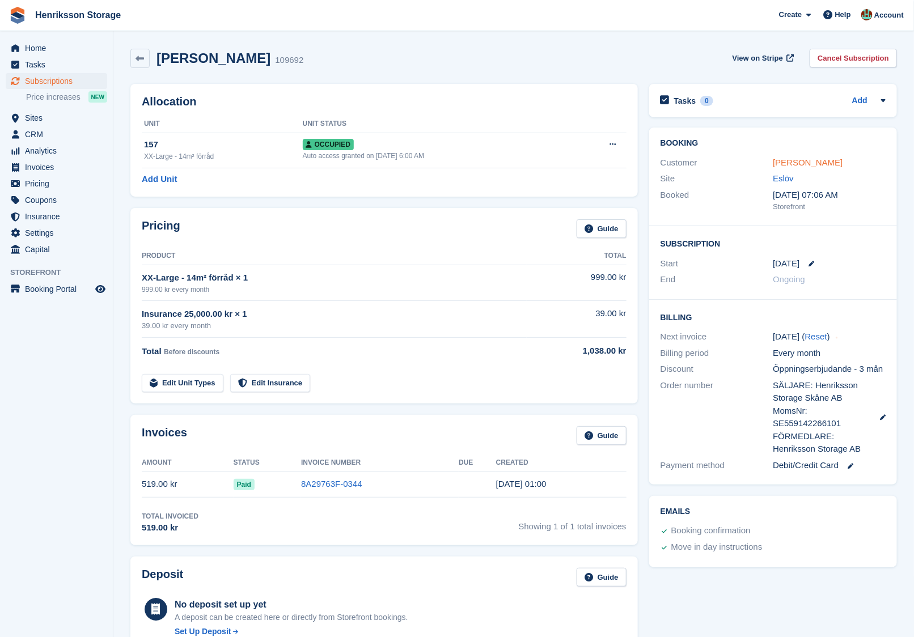
click at [790, 163] on link "[PERSON_NAME]" at bounding box center [808, 163] width 70 height 10
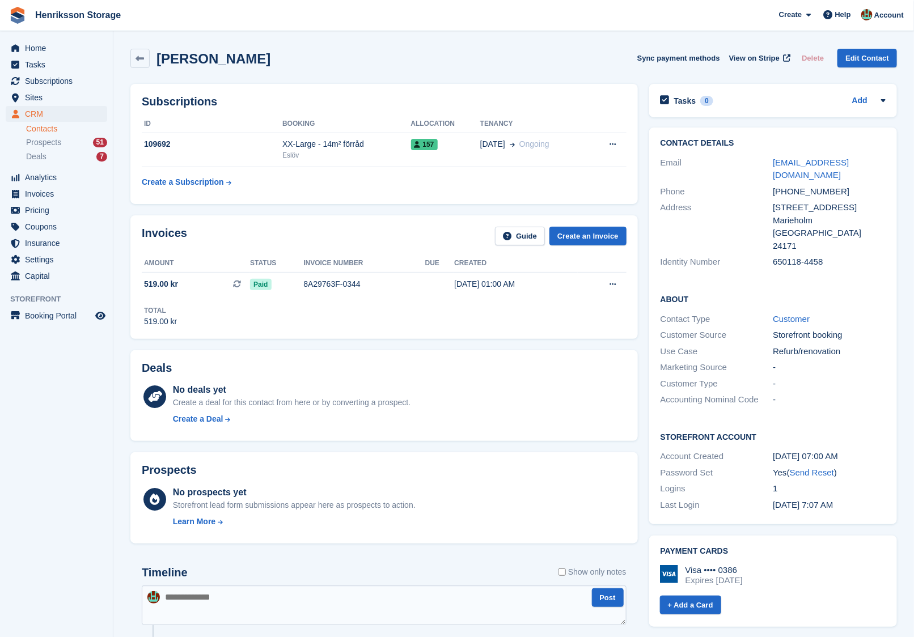
click at [789, 185] on div "[PHONE_NUMBER]" at bounding box center [829, 191] width 113 height 13
copy div "[PHONE_NUMBER]"
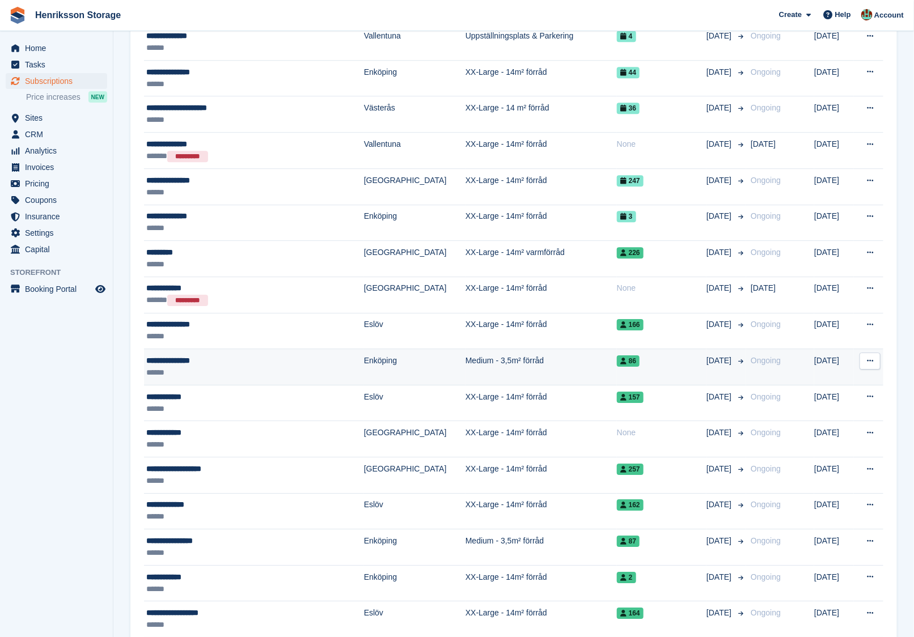
scroll to position [1341, 0]
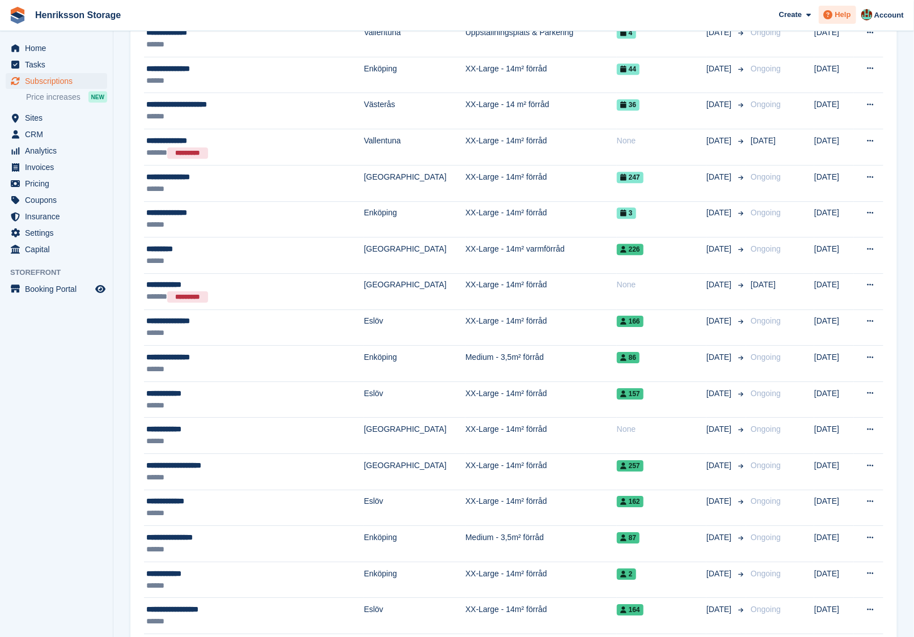
click at [829, 20] on span at bounding box center [828, 15] width 14 height 14
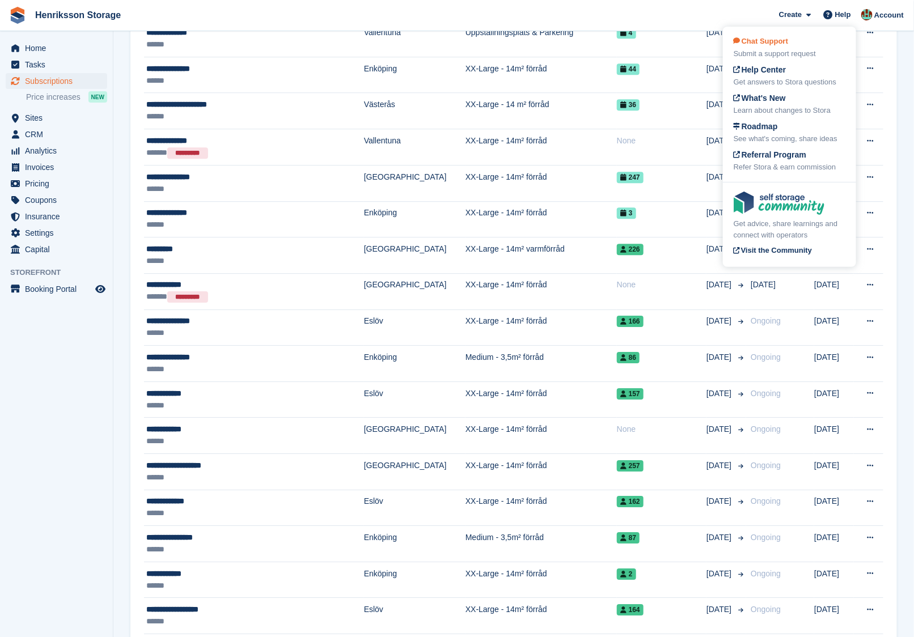
click at [798, 47] on div "Chat Support Submit a support request" at bounding box center [789, 48] width 112 height 24
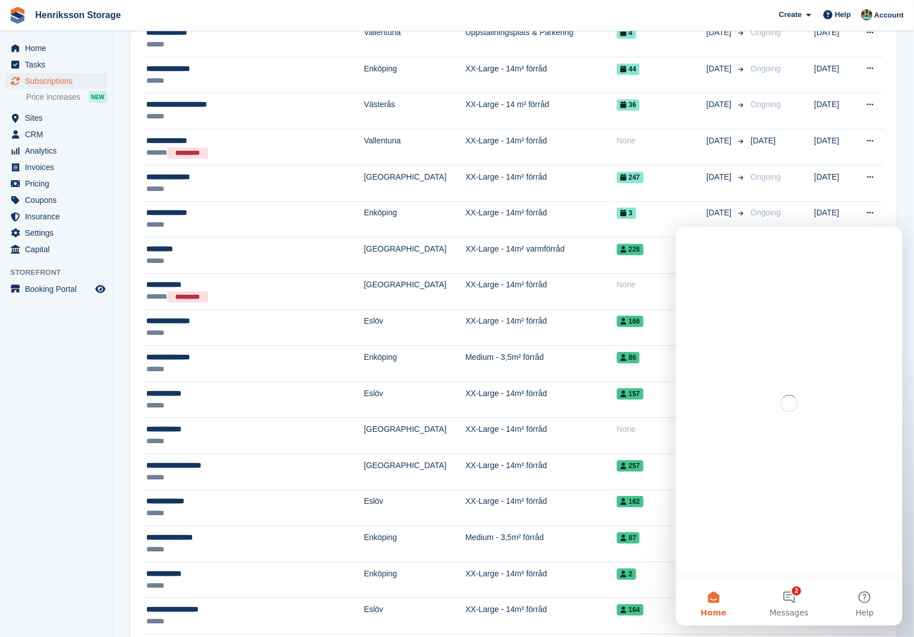
scroll to position [0, 0]
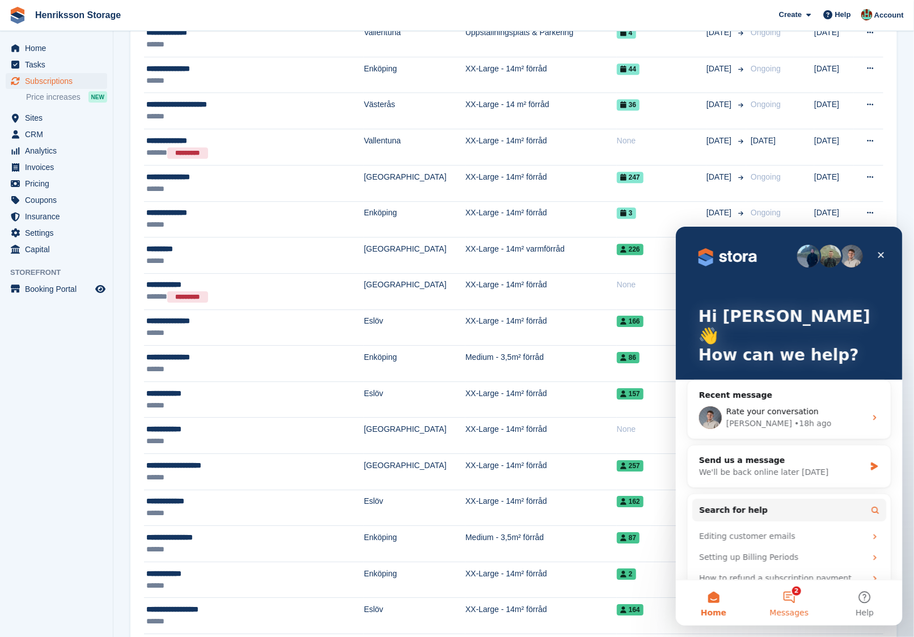
click at [783, 596] on button "2 Messages" at bounding box center [787, 602] width 75 height 45
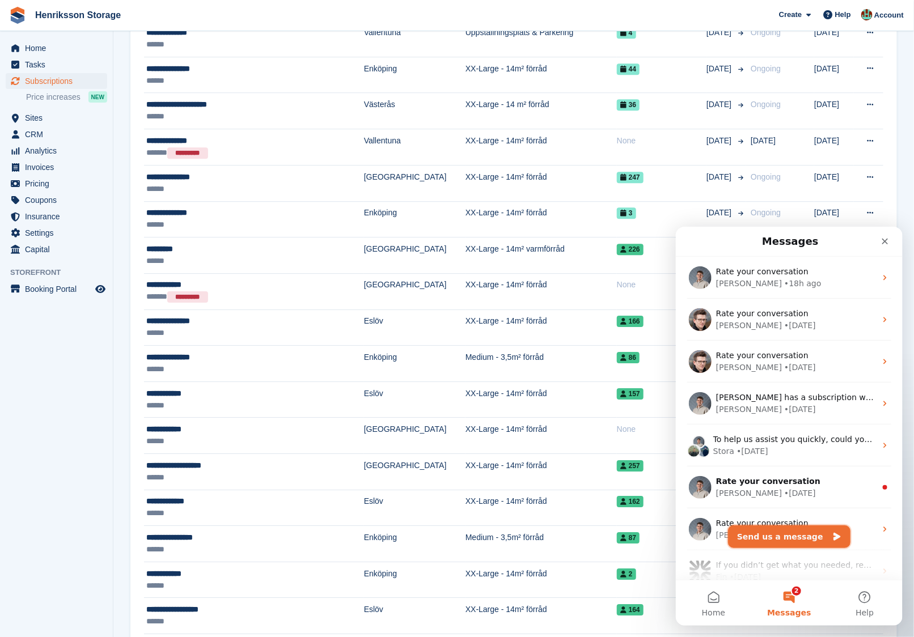
click at [777, 537] on button "Send us a message" at bounding box center [788, 536] width 122 height 23
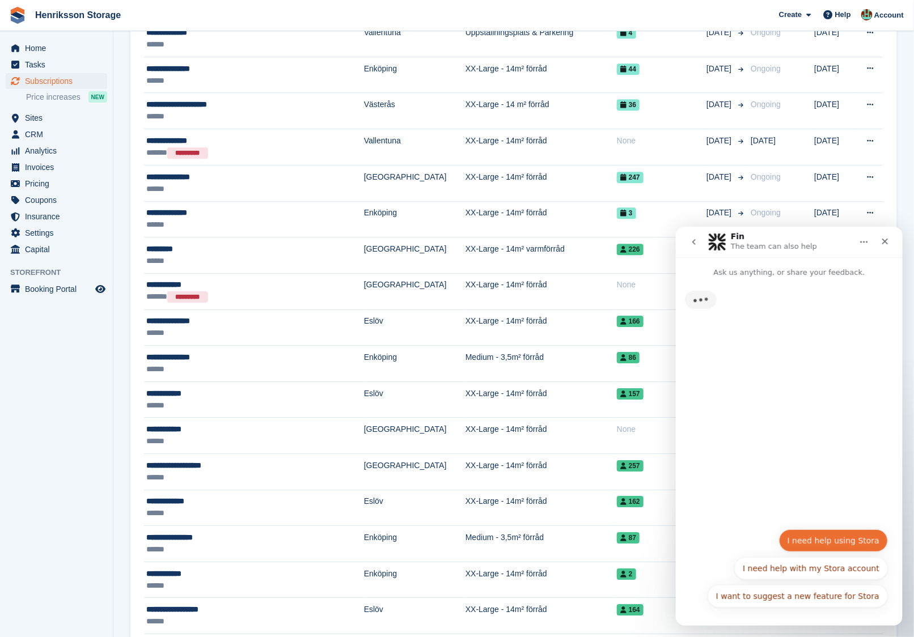
click at [837, 546] on button "I need help using Stora" at bounding box center [832, 540] width 109 height 23
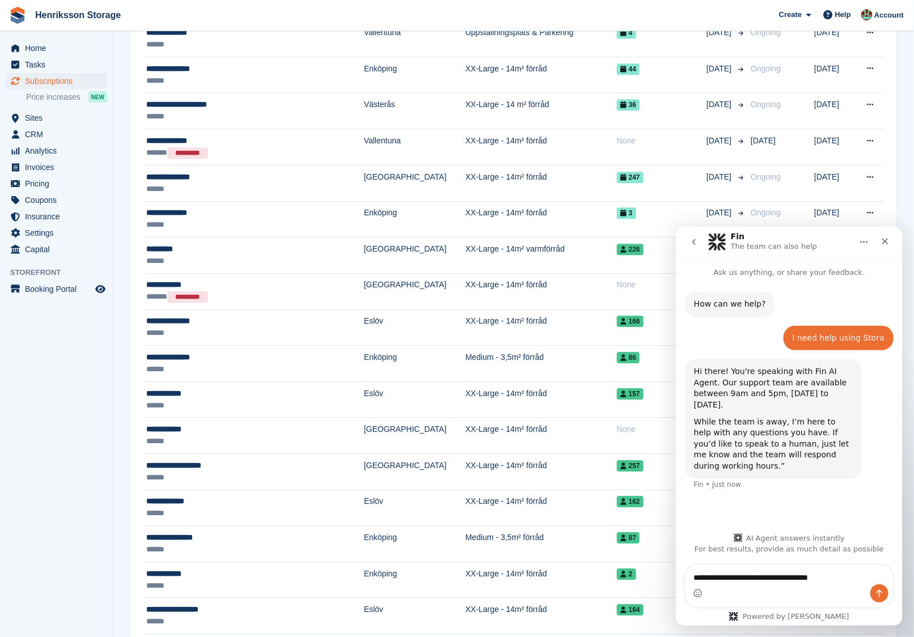
click at [749, 577] on textarea "**********" at bounding box center [789, 574] width 208 height 19
click at [846, 576] on textarea "**********" at bounding box center [789, 574] width 208 height 19
type textarea "**********"
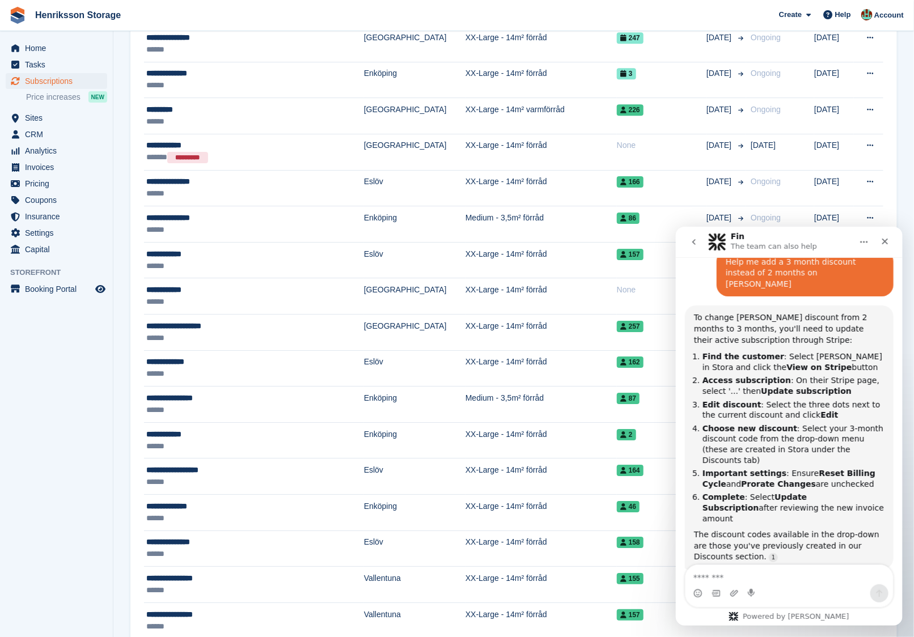
scroll to position [237, 0]
type textarea "*"
type textarea "**"
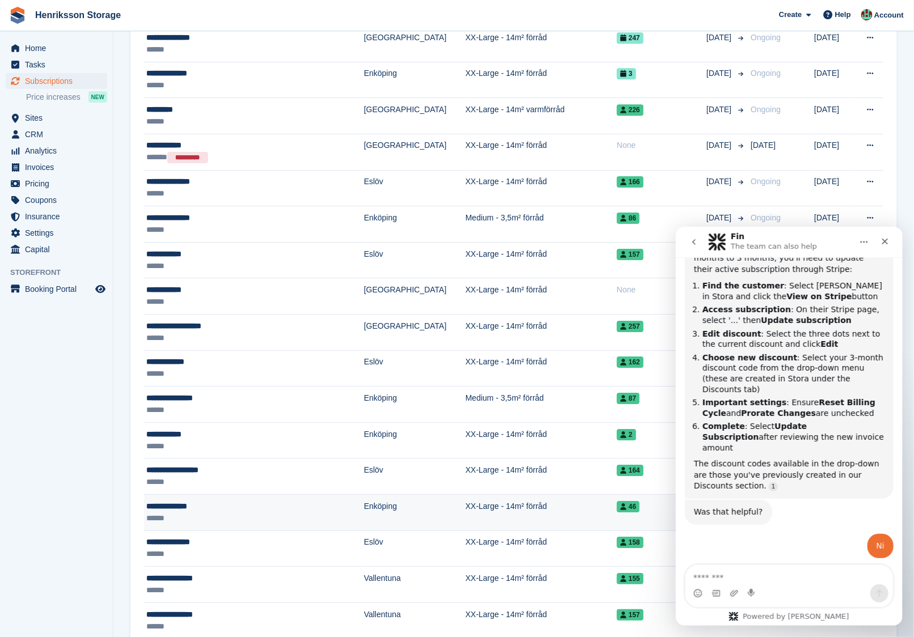
scroll to position [327, 0]
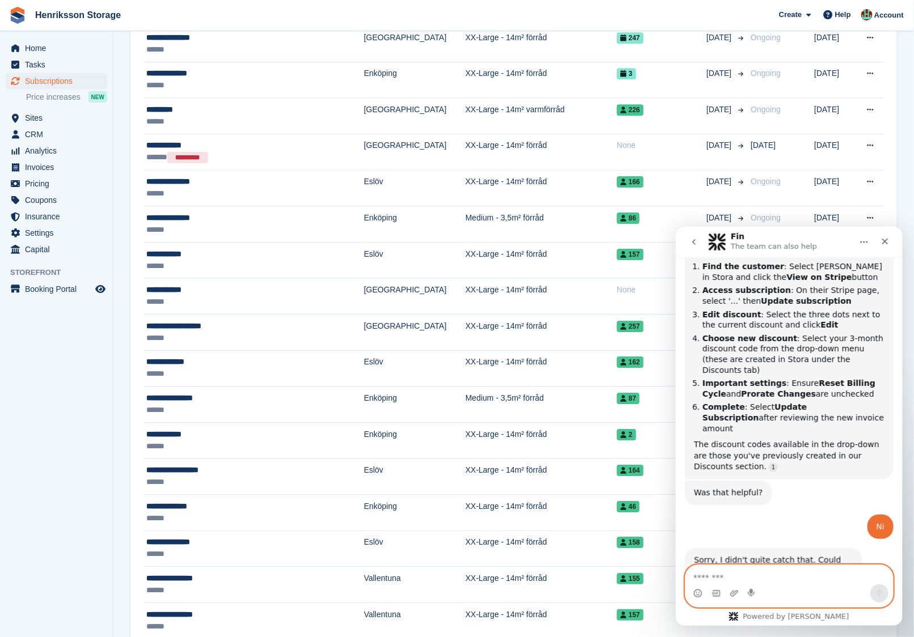
click at [752, 577] on textarea "Message…" at bounding box center [789, 574] width 208 height 19
type textarea "**"
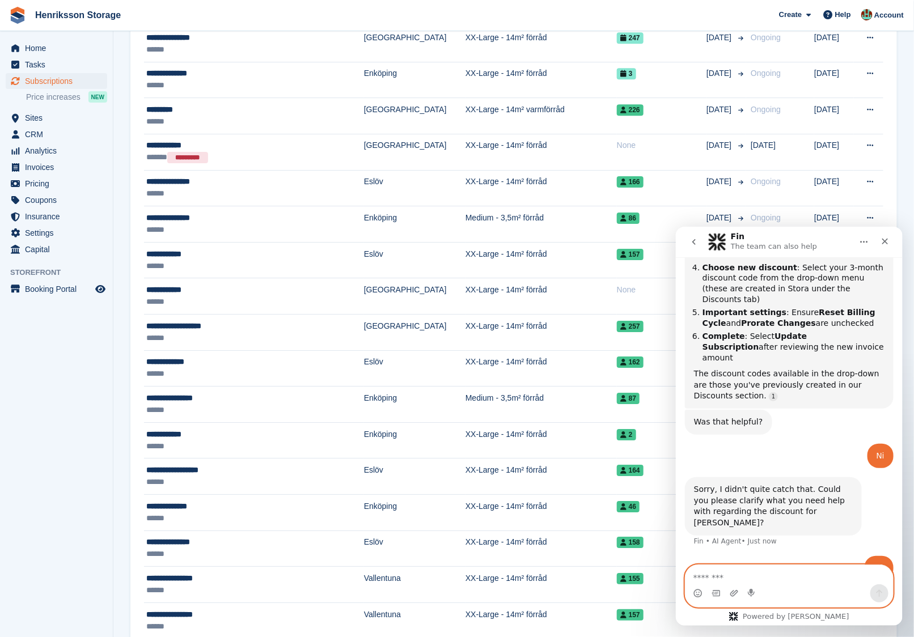
scroll to position [397, 0]
type textarea "*"
type textarea "*****"
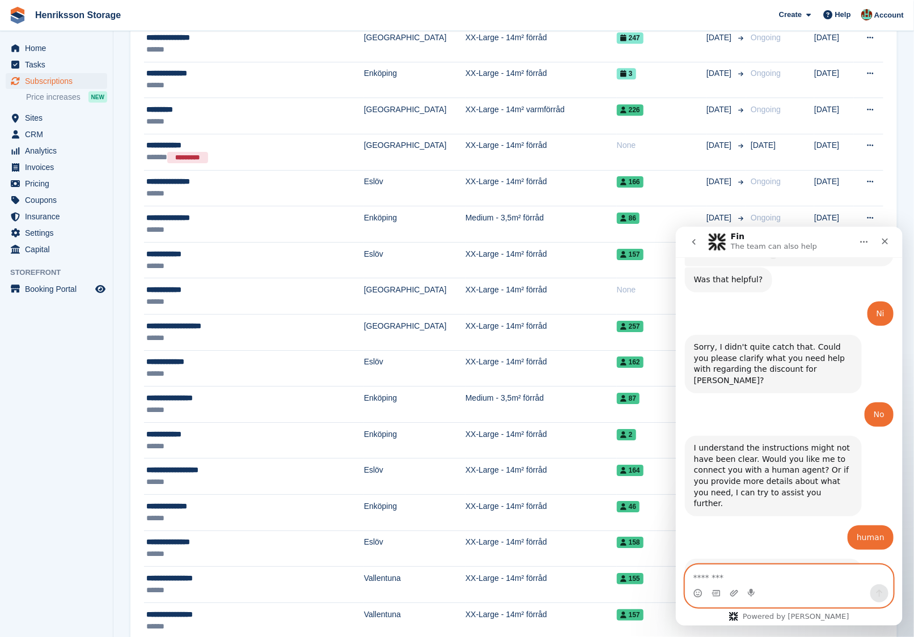
scroll to position [172, 0]
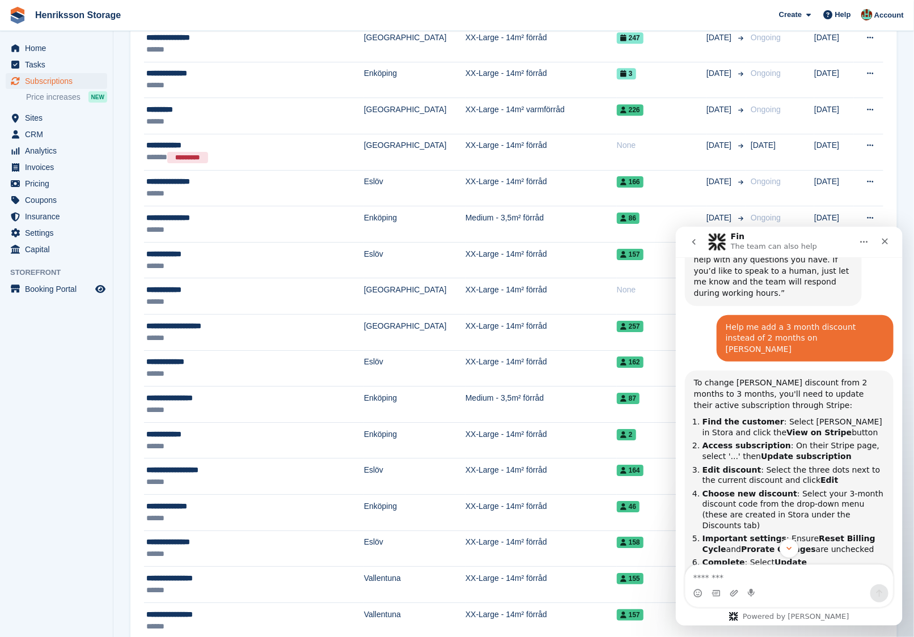
click at [769, 321] on div "Help me add a 3 month discount instead of 2 months on [PERSON_NAME]" at bounding box center [804, 337] width 159 height 33
copy div "Help me add a 3 month discount instead of 2 months on [PERSON_NAME]"
click at [756, 570] on textarea "Message…" at bounding box center [789, 574] width 208 height 19
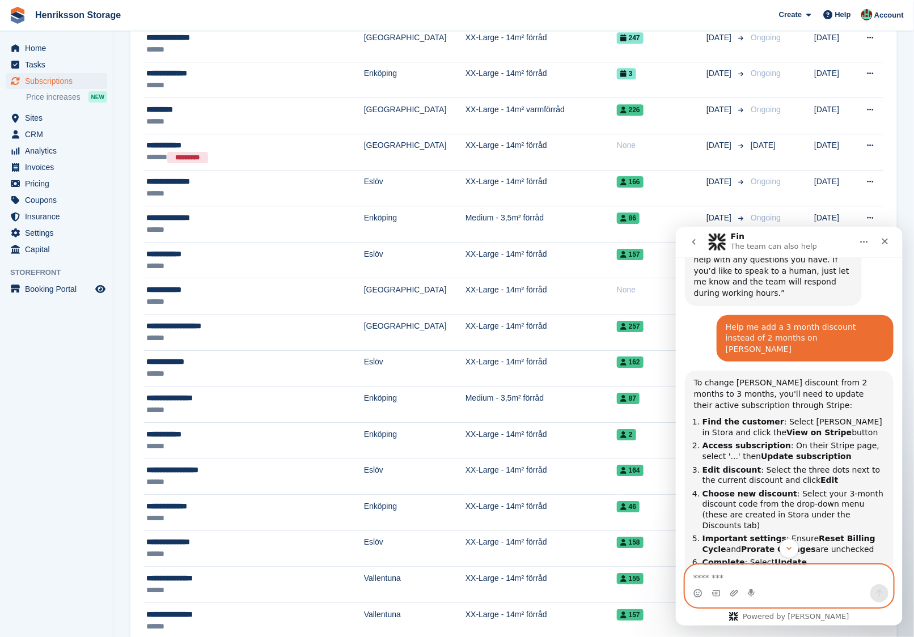
paste textarea "**********"
type textarea "**********"
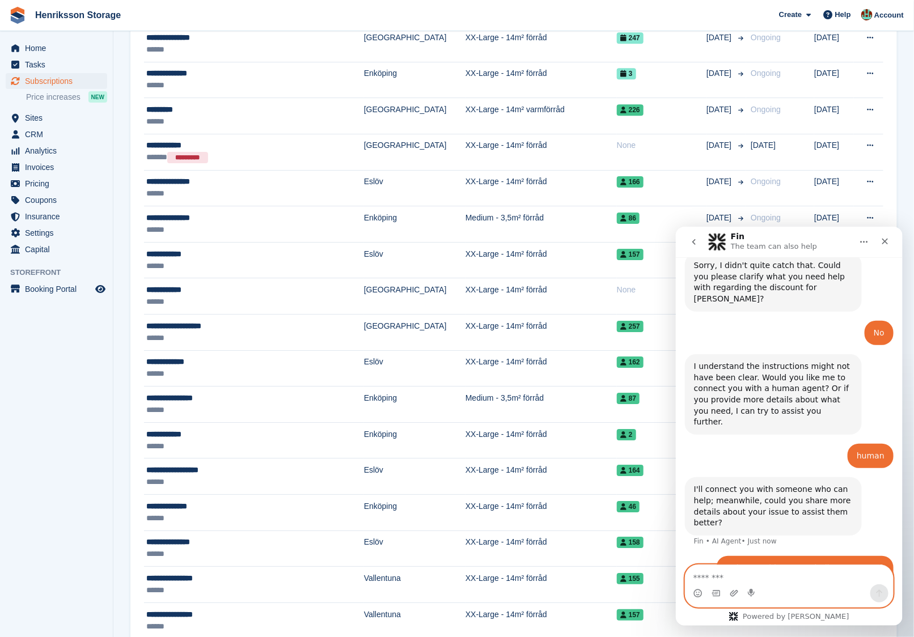
scroll to position [633, 0]
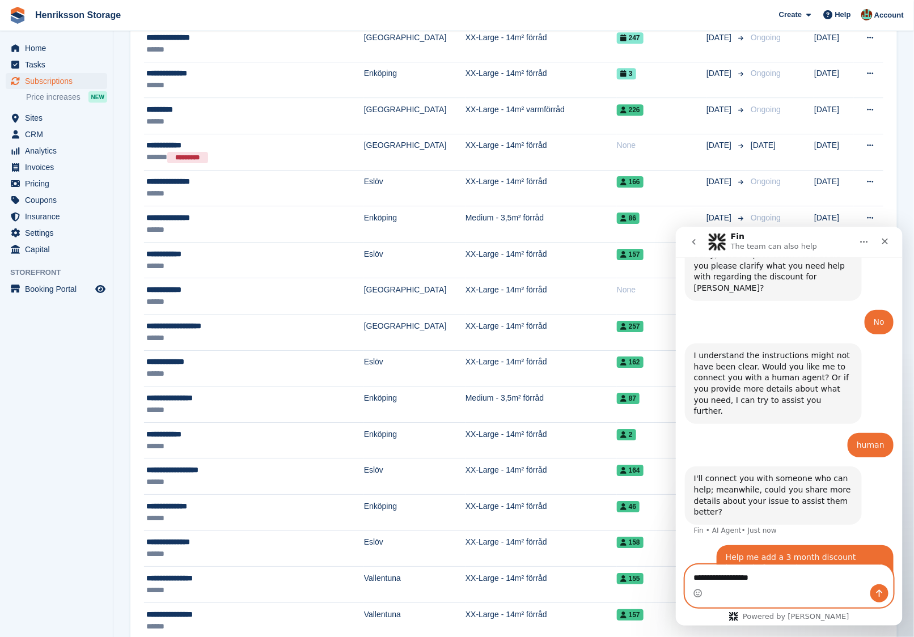
type textarea "**********"
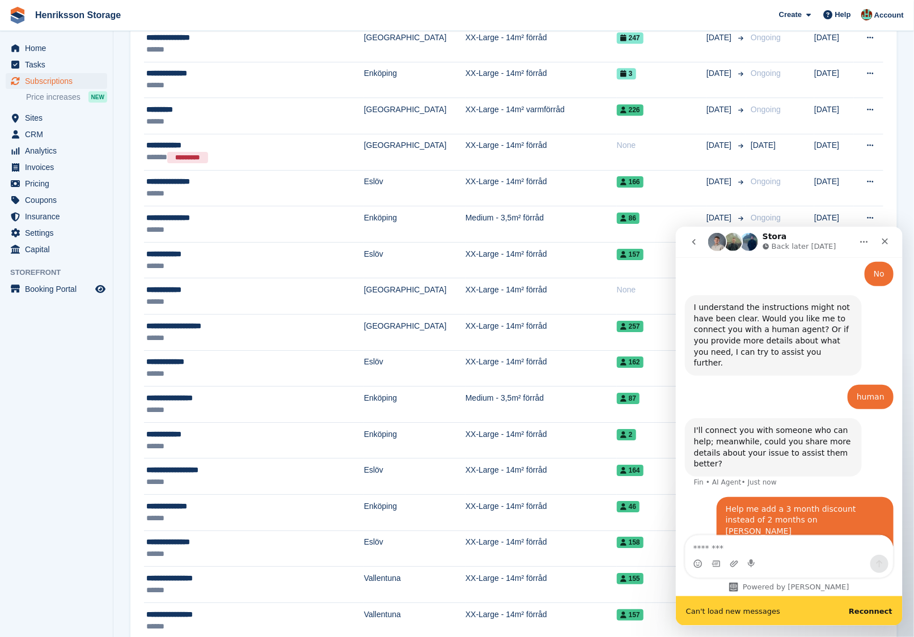
scroll to position [683, 0]
